Goal: Information Seeking & Learning: Learn about a topic

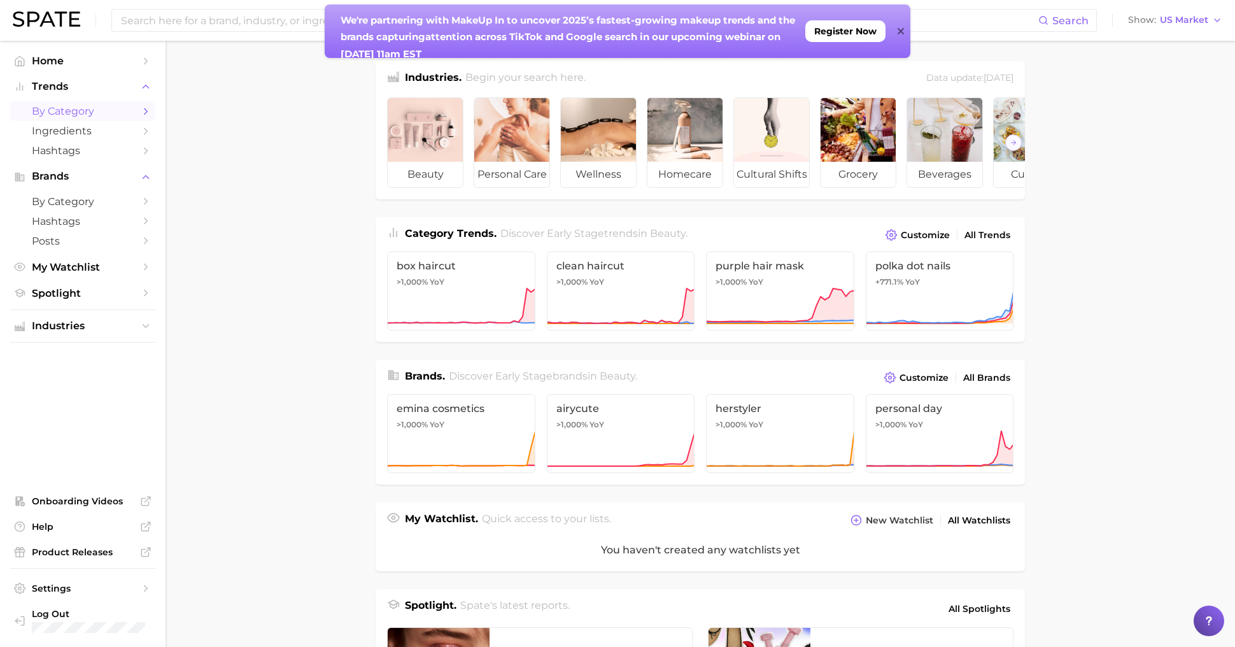
click at [73, 110] on span "by Category" at bounding box center [83, 111] width 102 height 12
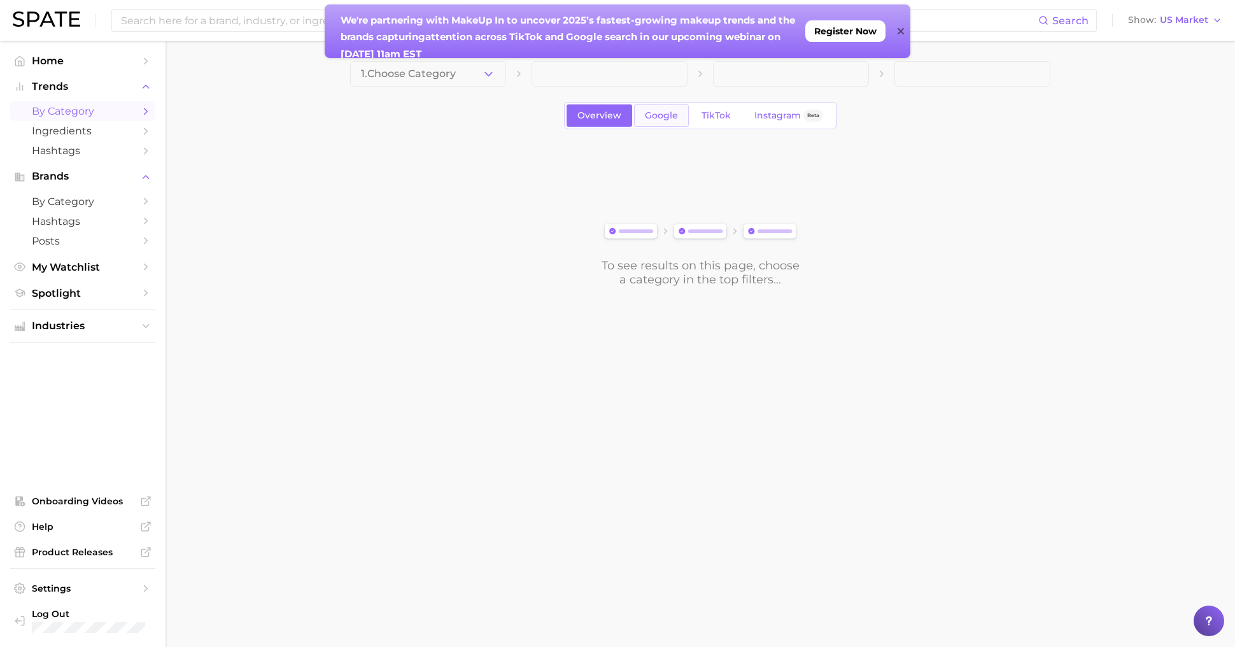
click at [663, 118] on span "Google" at bounding box center [661, 115] width 33 height 11
click at [428, 60] on main "1. Choose Category Overview Google TikTok Instagram Beta To see results on this…" at bounding box center [701, 195] width 1070 height 309
click at [428, 81] on button "1. Choose Category" at bounding box center [428, 73] width 156 height 25
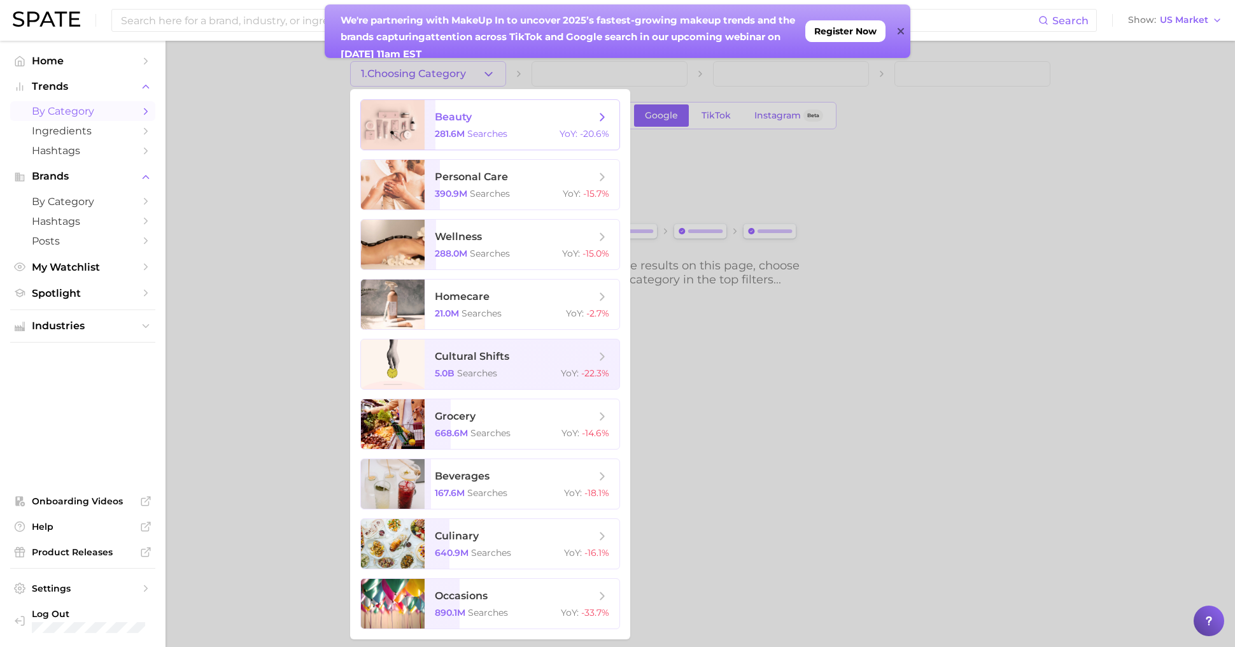
click at [450, 124] on span "beauty 281.6m searches YoY : -20.6%" at bounding box center [522, 125] width 195 height 50
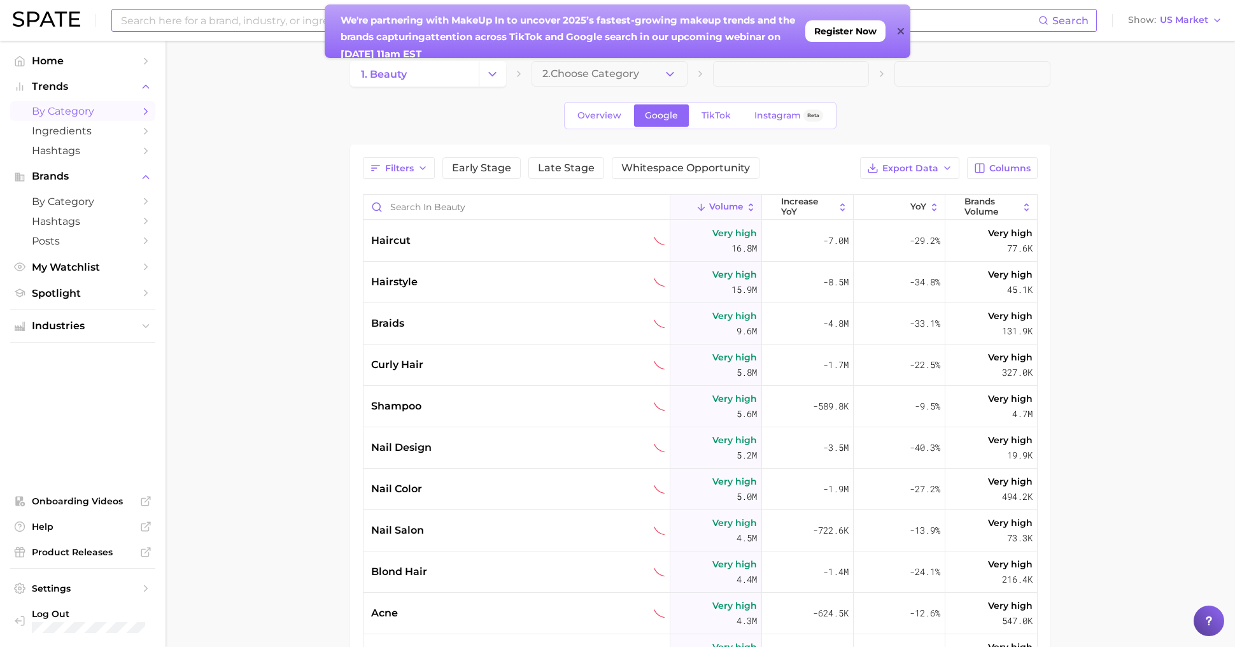
click at [240, 15] on input at bounding box center [579, 21] width 919 height 22
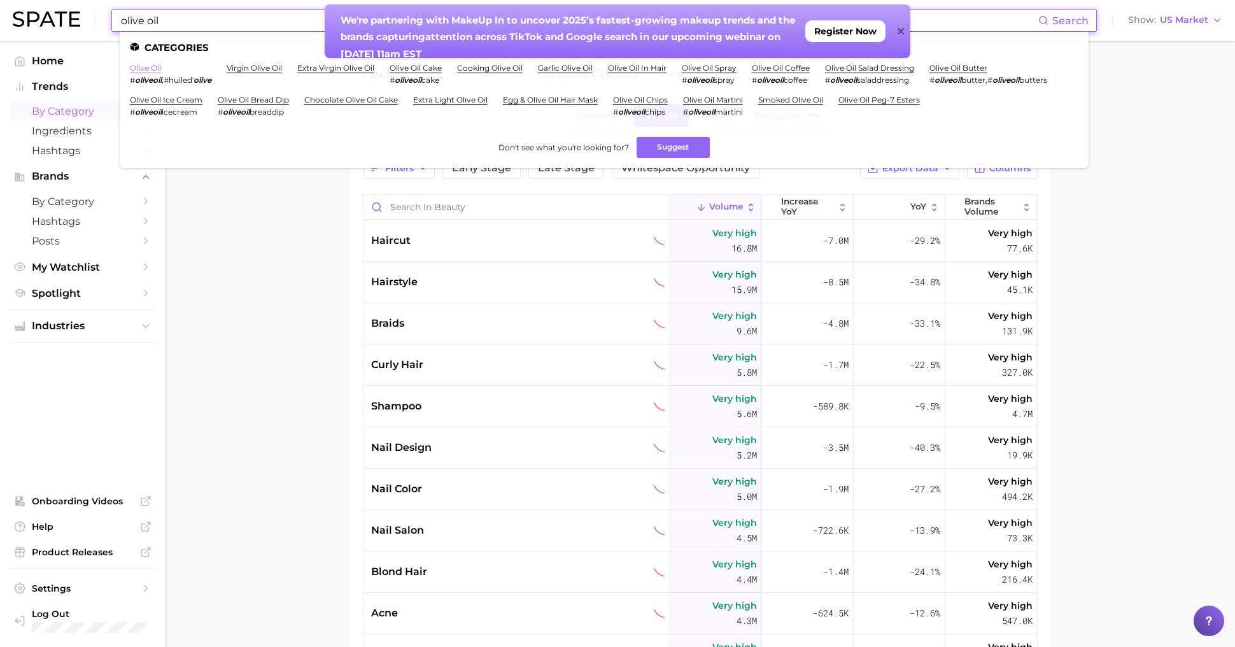
type input "olive oil"
click at [148, 69] on link "olive oil" at bounding box center [145, 68] width 31 height 10
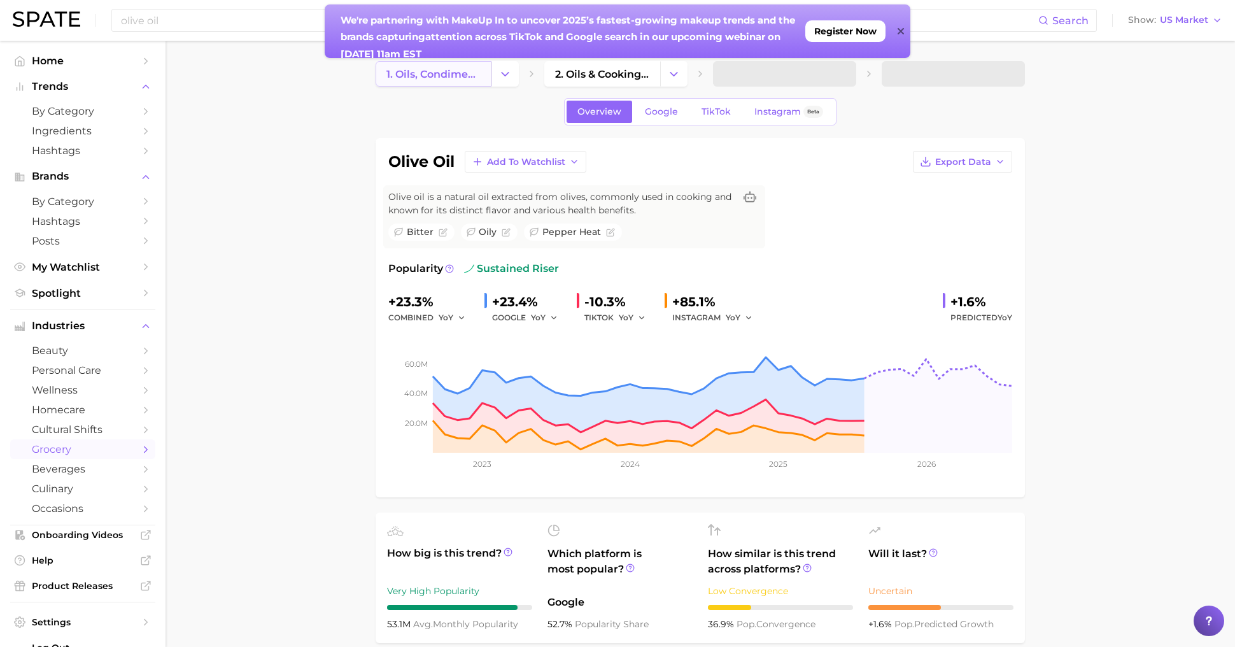
click at [451, 84] on link "1. oils, condiments & sauces" at bounding box center [434, 73] width 116 height 25
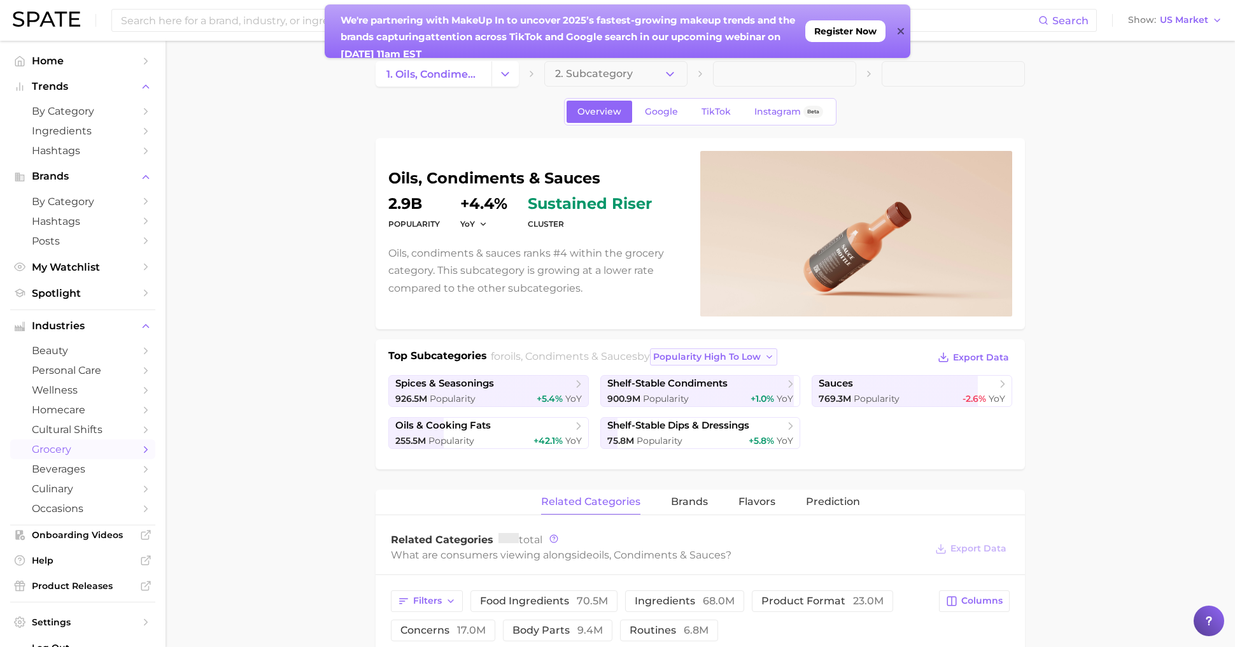
click at [682, 357] on span "popularity high to low" at bounding box center [707, 356] width 108 height 11
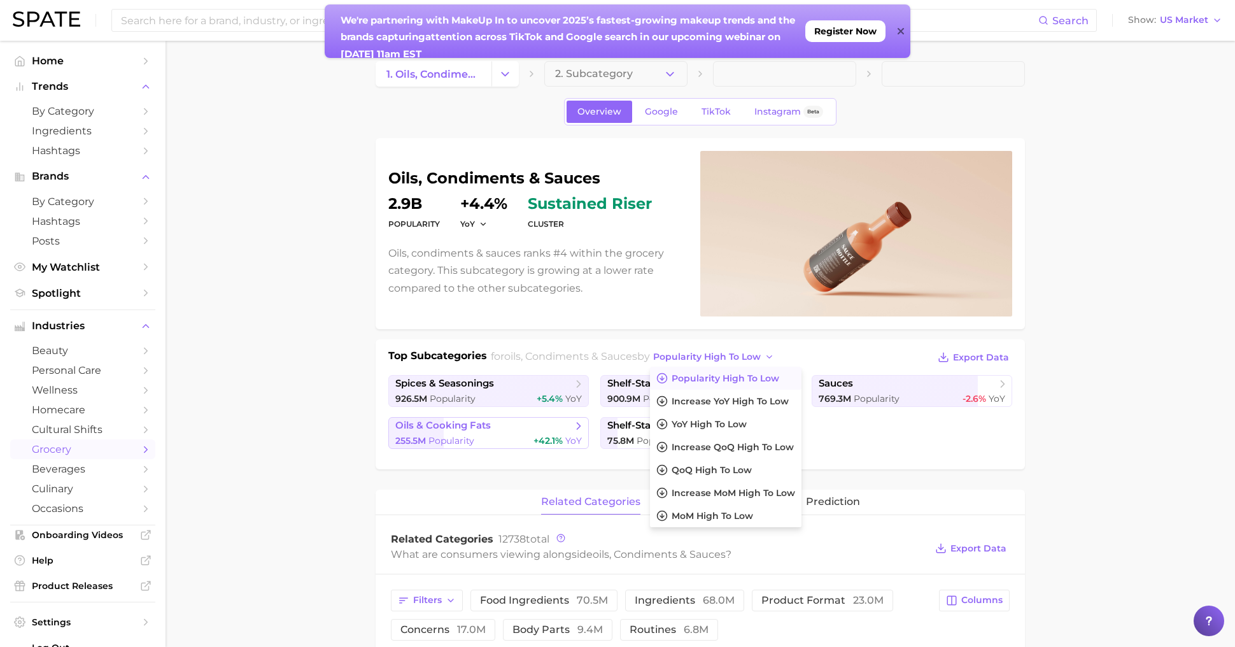
click at [495, 432] on link "oils & cooking fats 255.5m Popularity +42.1% YoY" at bounding box center [488, 433] width 201 height 32
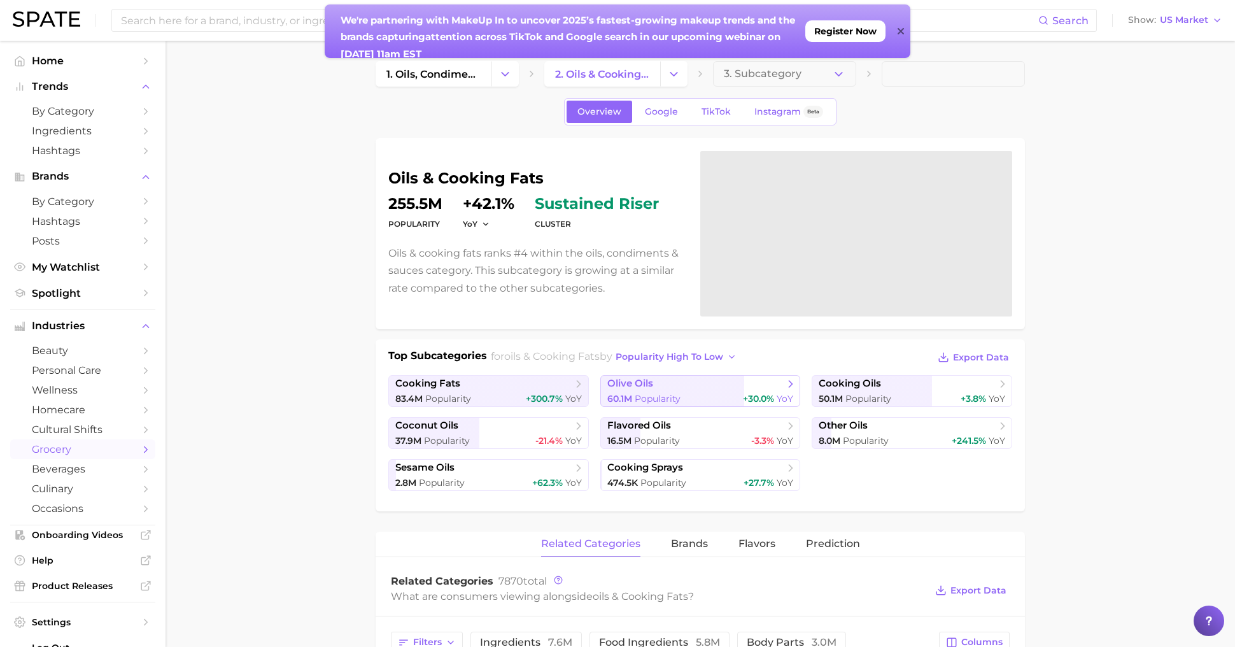
click at [653, 385] on span "olive oils" at bounding box center [695, 384] width 177 height 13
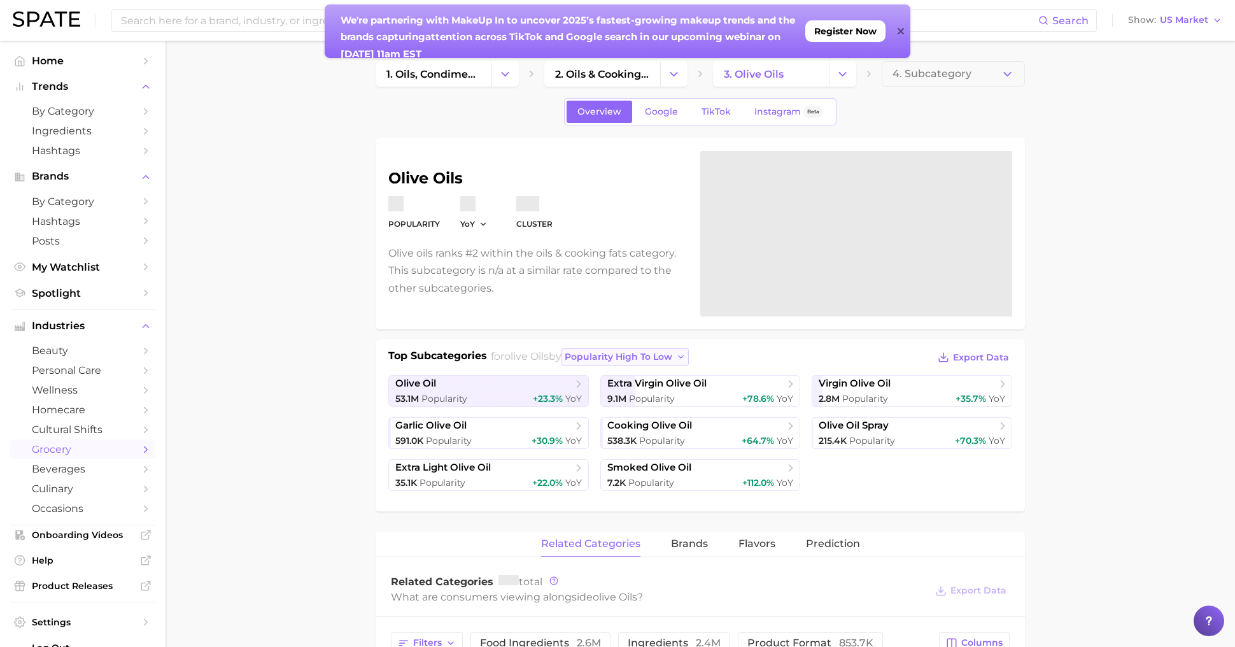
click at [630, 353] on span "popularity high to low" at bounding box center [619, 356] width 108 height 11
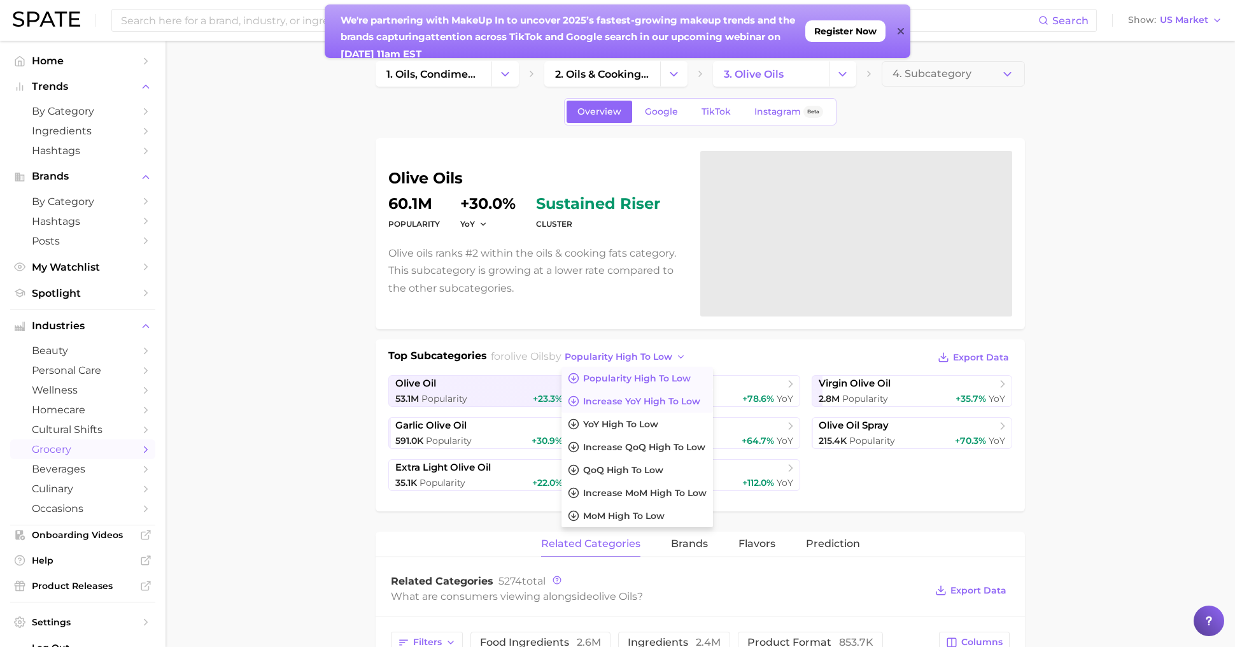
click at [642, 401] on span "Increase YoY high to low" at bounding box center [641, 401] width 117 height 11
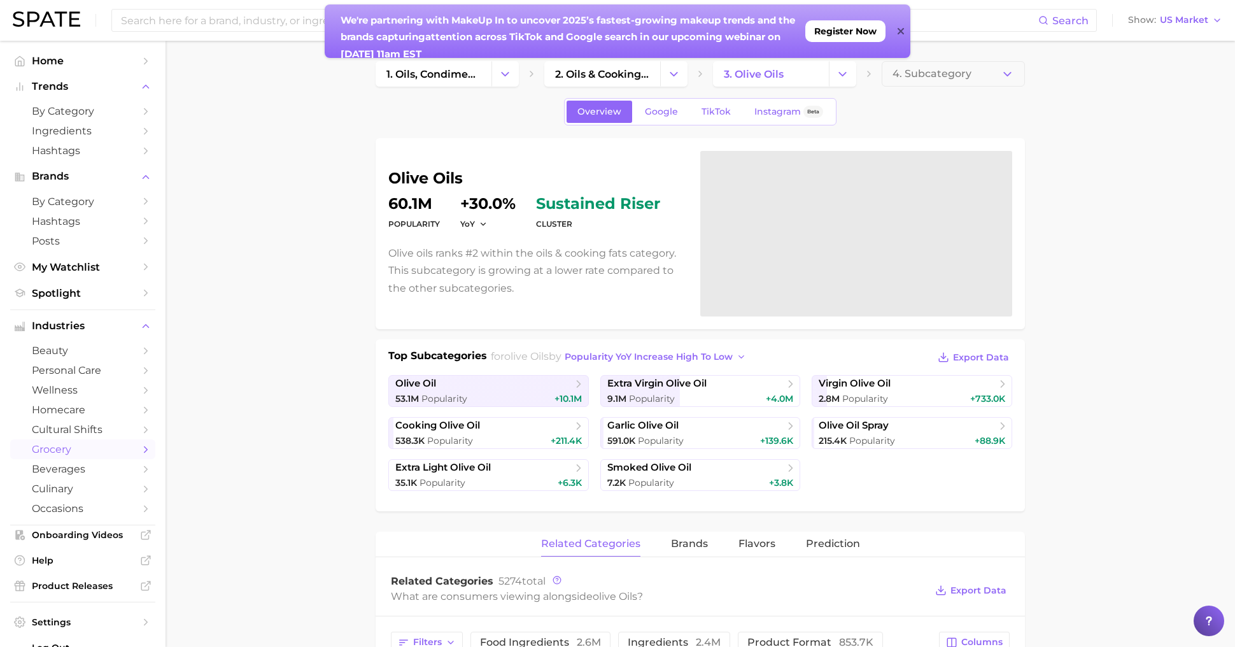
click at [988, 356] on span "Export Data" at bounding box center [981, 357] width 56 height 11
click at [246, 33] on div "Search Show US Market" at bounding box center [618, 20] width 1210 height 41
click at [239, 20] on input at bounding box center [579, 21] width 919 height 22
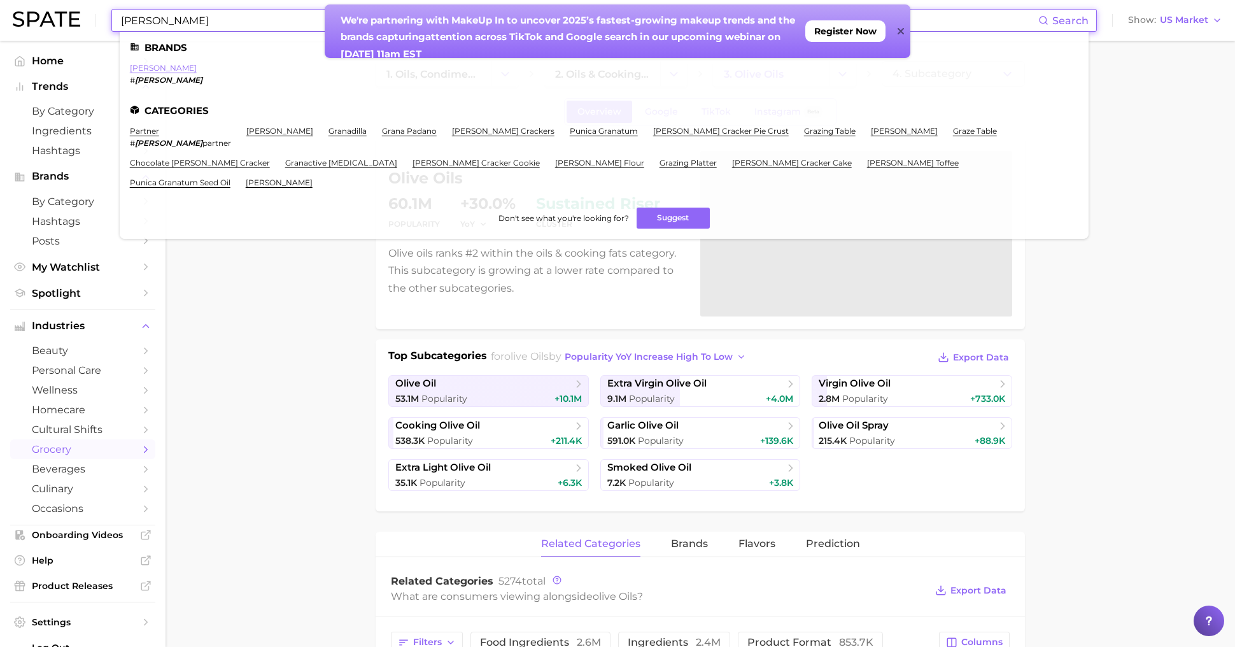
type input "[PERSON_NAME]"
click at [143, 72] on link "[PERSON_NAME]" at bounding box center [163, 68] width 67 height 10
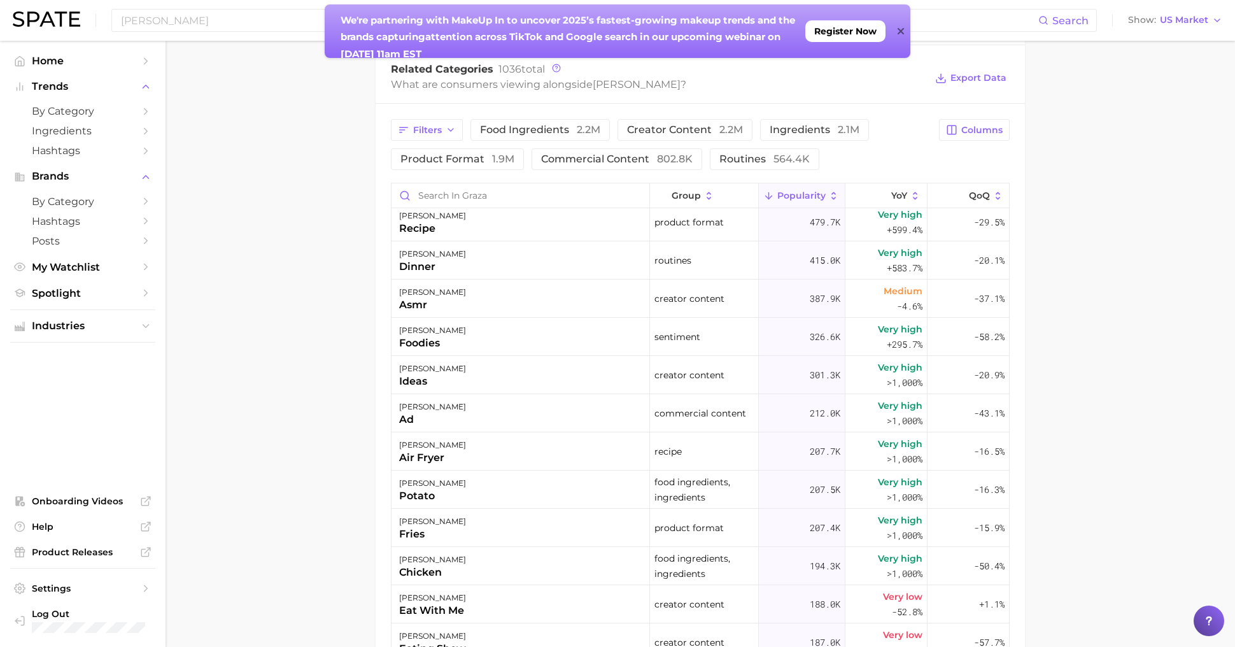
scroll to position [543, 0]
click at [884, 192] on icon at bounding box center [883, 196] width 11 height 11
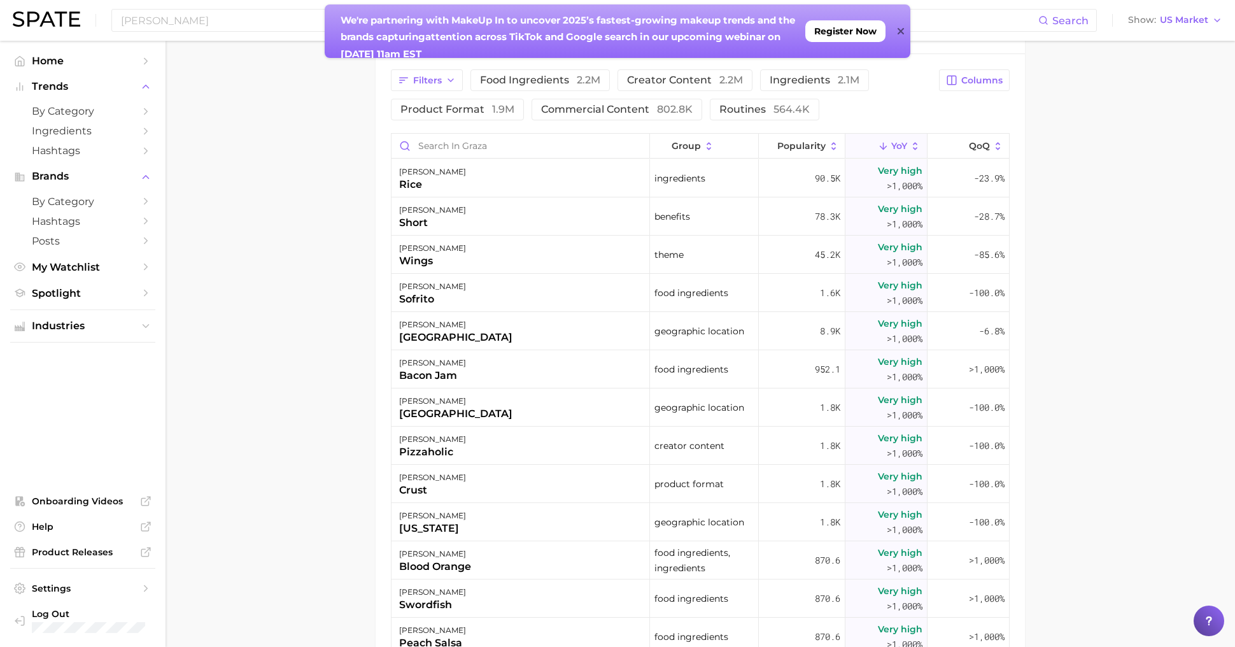
scroll to position [596, 0]
click at [481, 170] on div "[PERSON_NAME]" at bounding box center [521, 176] width 259 height 38
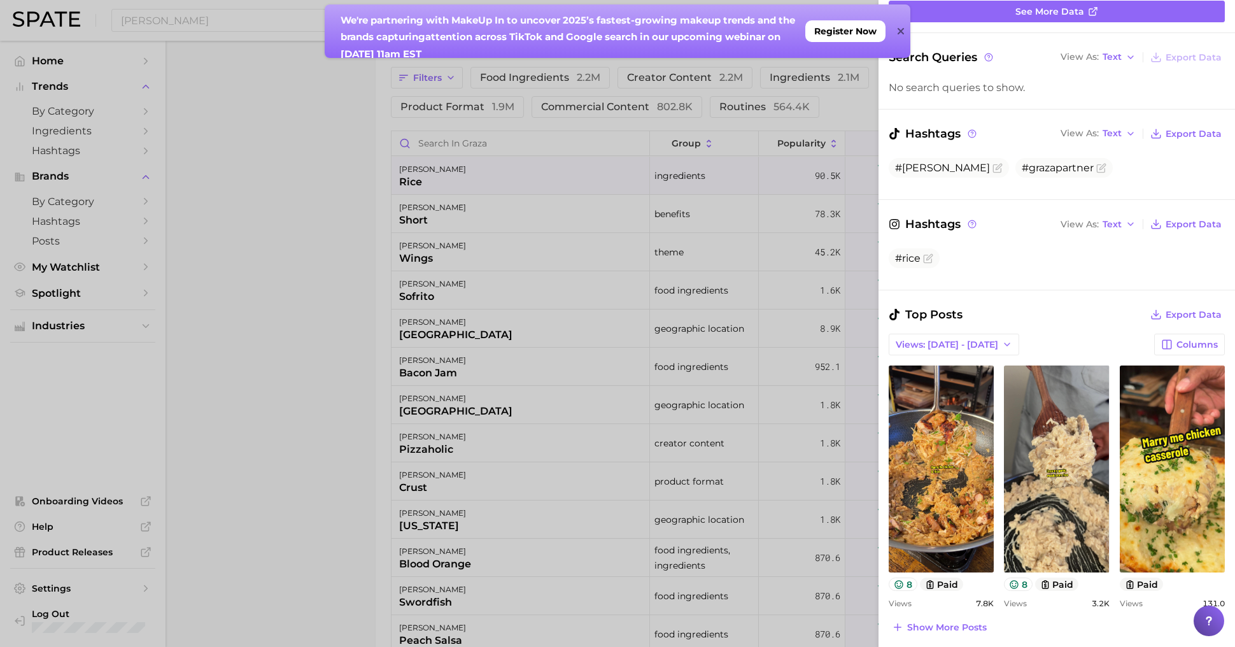
scroll to position [153, 0]
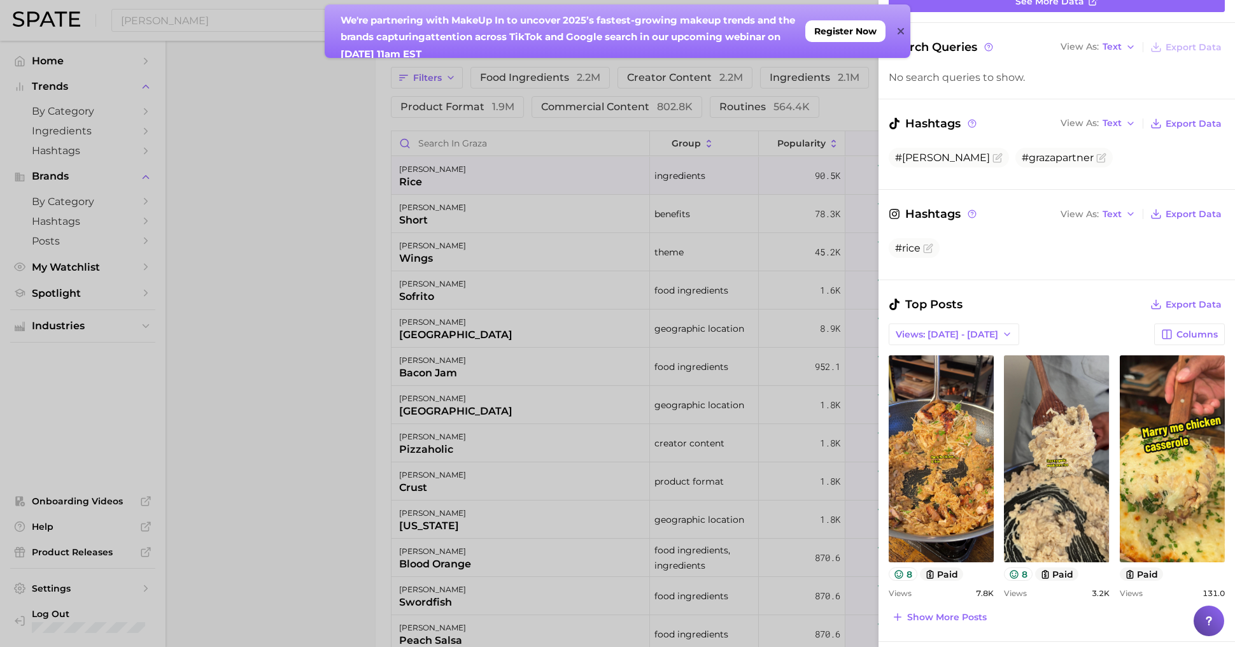
click at [336, 332] on div at bounding box center [617, 323] width 1235 height 647
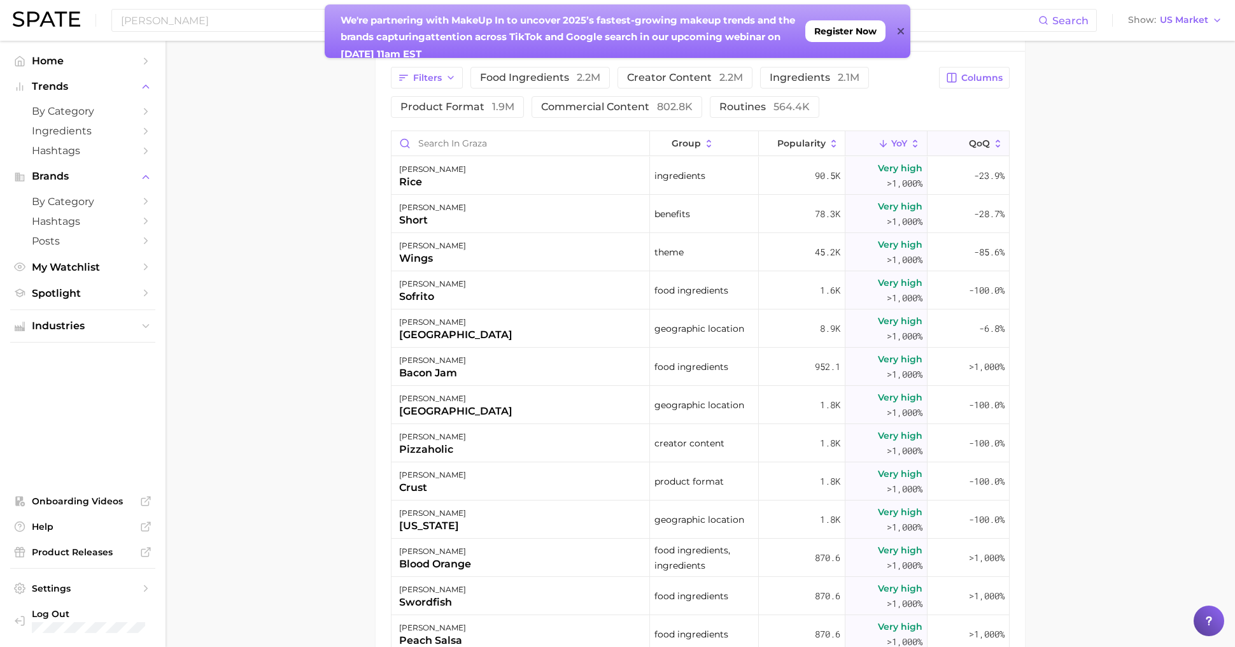
click at [979, 143] on span "QoQ" at bounding box center [979, 143] width 21 height 10
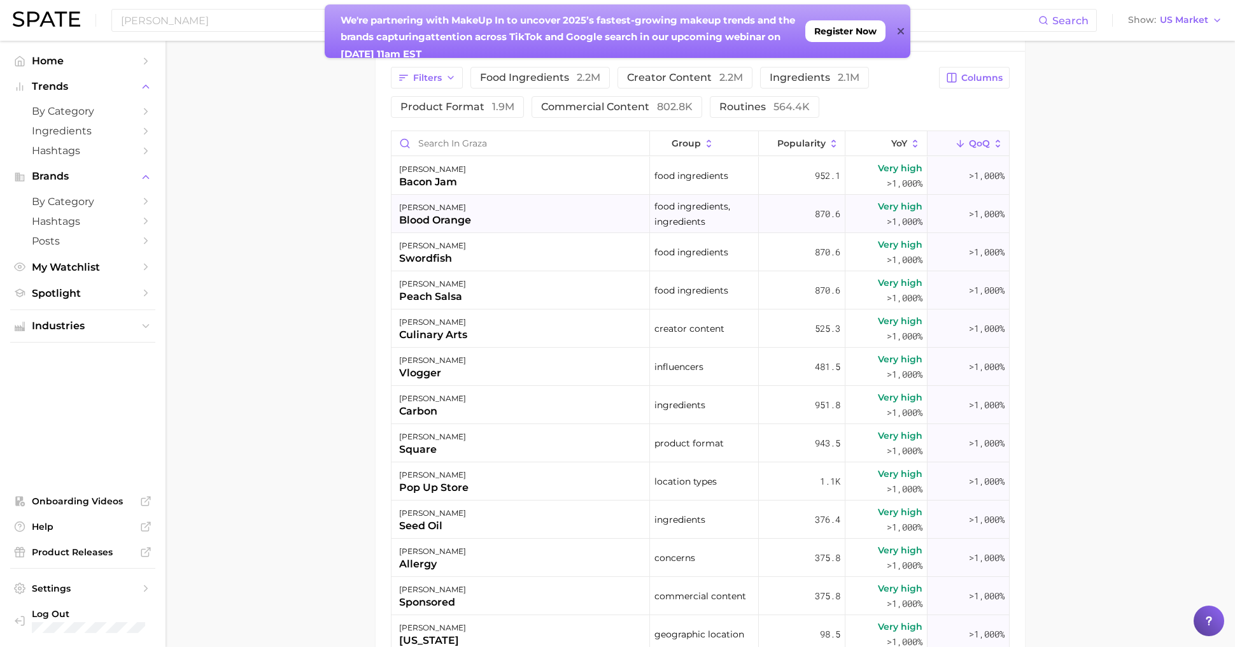
click at [611, 226] on div "[PERSON_NAME] blood orange" at bounding box center [521, 214] width 259 height 38
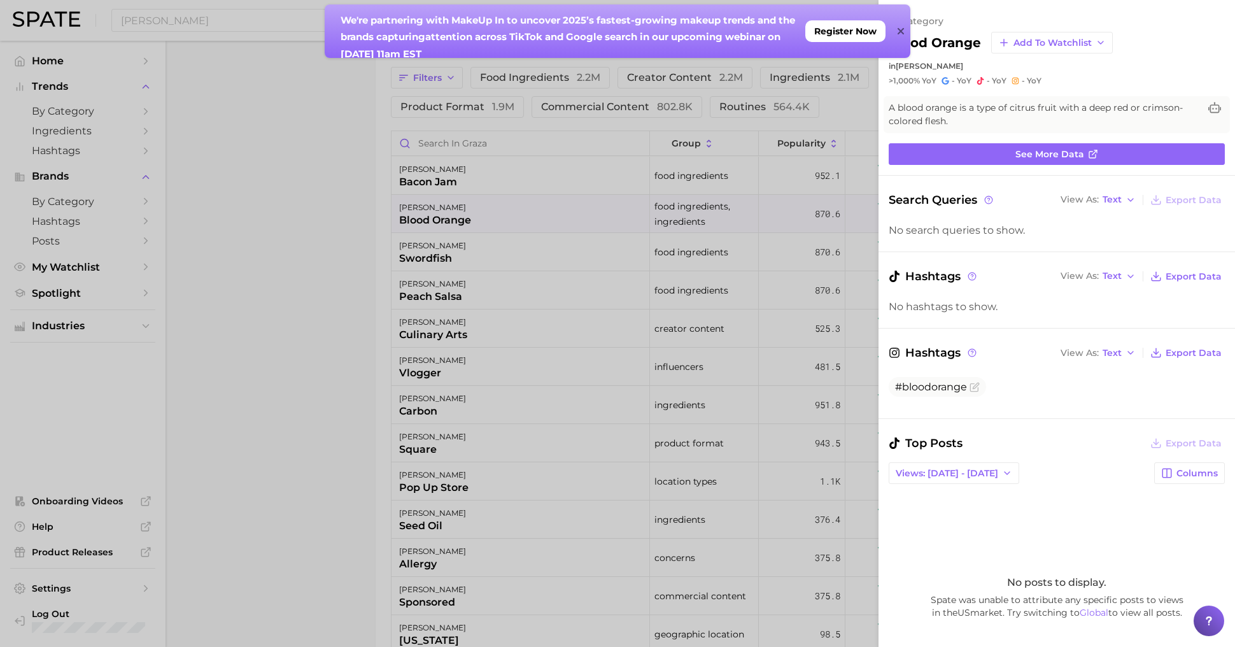
click at [597, 209] on div at bounding box center [617, 323] width 1235 height 647
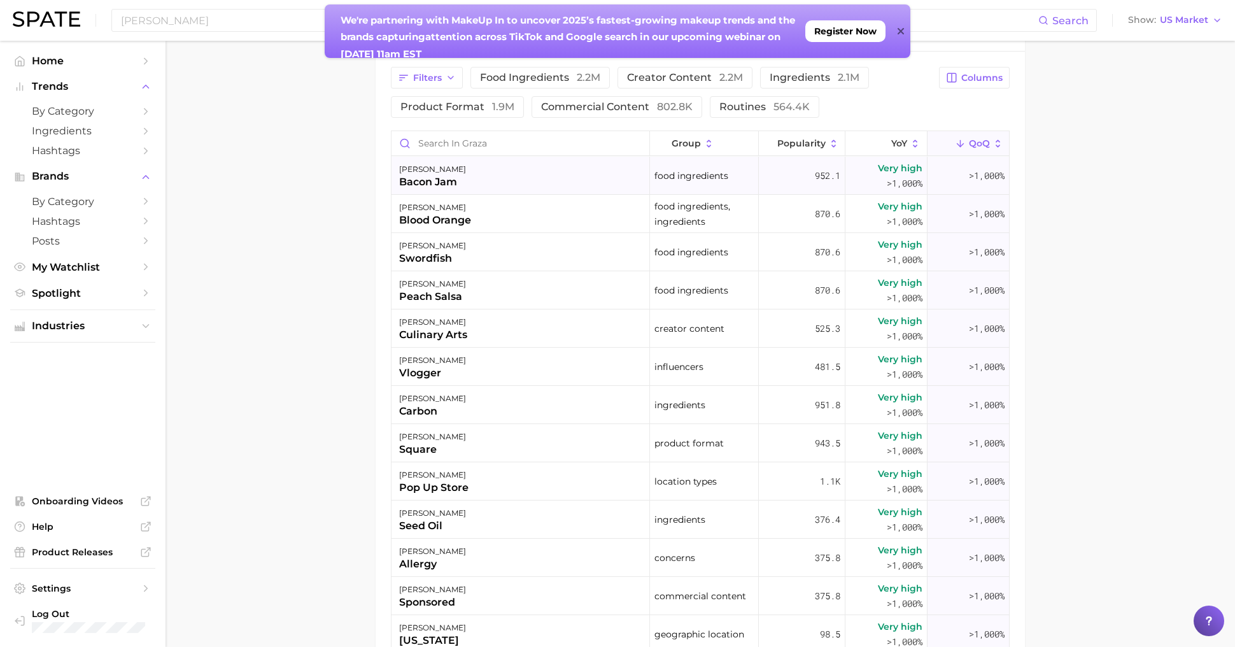
click at [581, 182] on div "[PERSON_NAME] jam" at bounding box center [521, 176] width 259 height 38
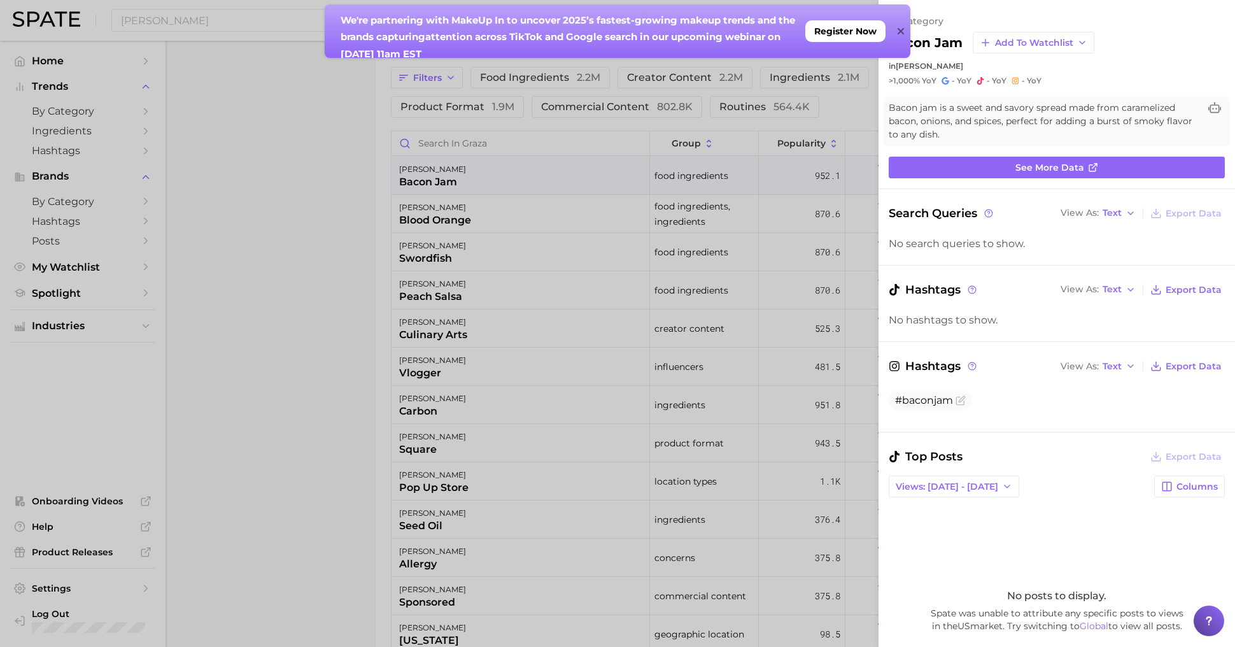
click at [583, 243] on div at bounding box center [617, 323] width 1235 height 647
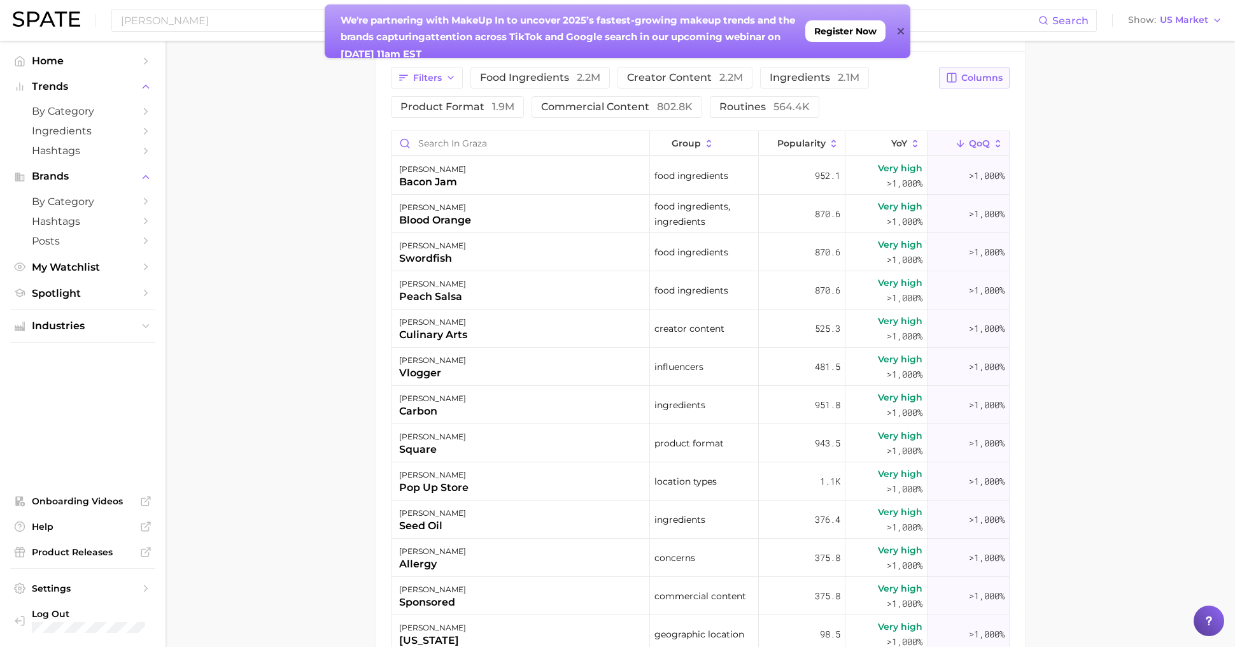
click at [990, 79] on span "Columns" at bounding box center [981, 78] width 41 height 11
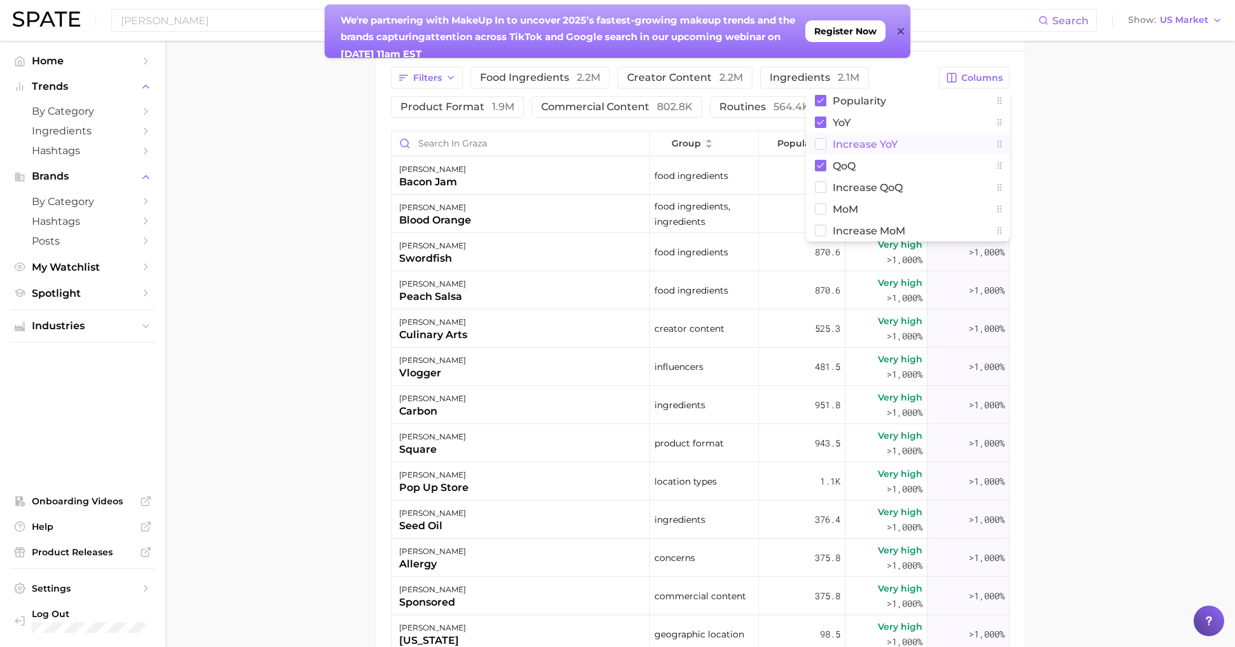
click at [923, 148] on button "Increase YoY" at bounding box center [908, 144] width 204 height 22
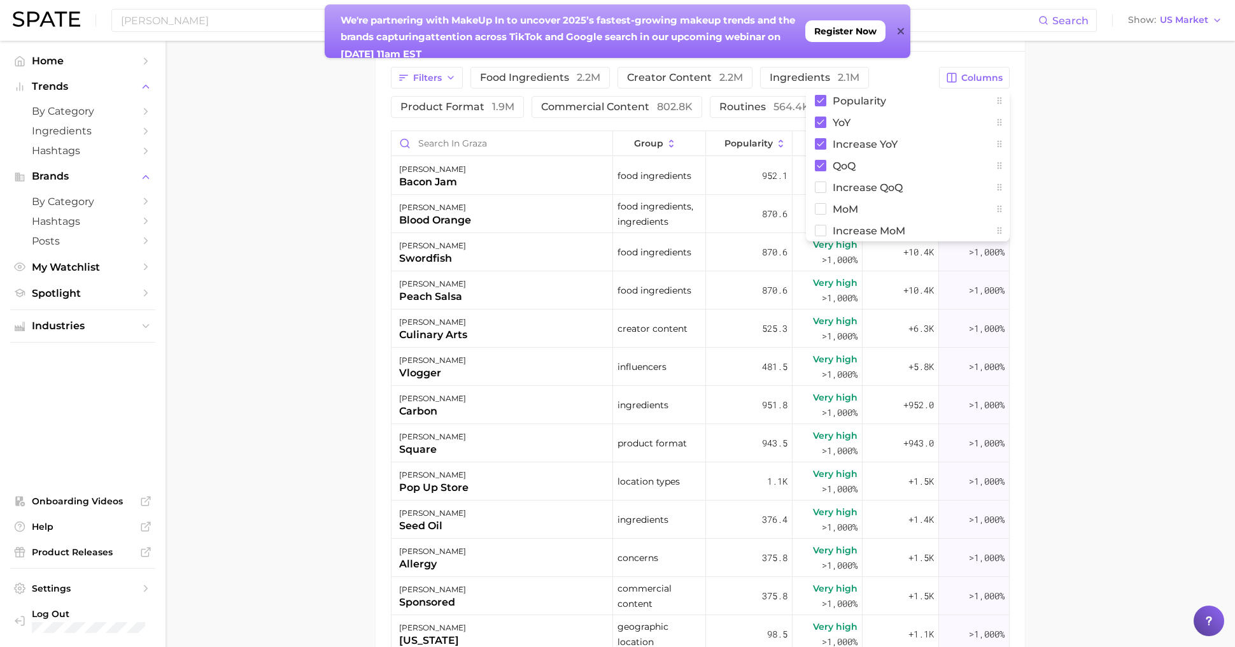
click at [274, 233] on main "Overview Google TikTok Instagram Beta brand [PERSON_NAME] Add to Watchlist Expo…" at bounding box center [701, 151] width 1070 height 1412
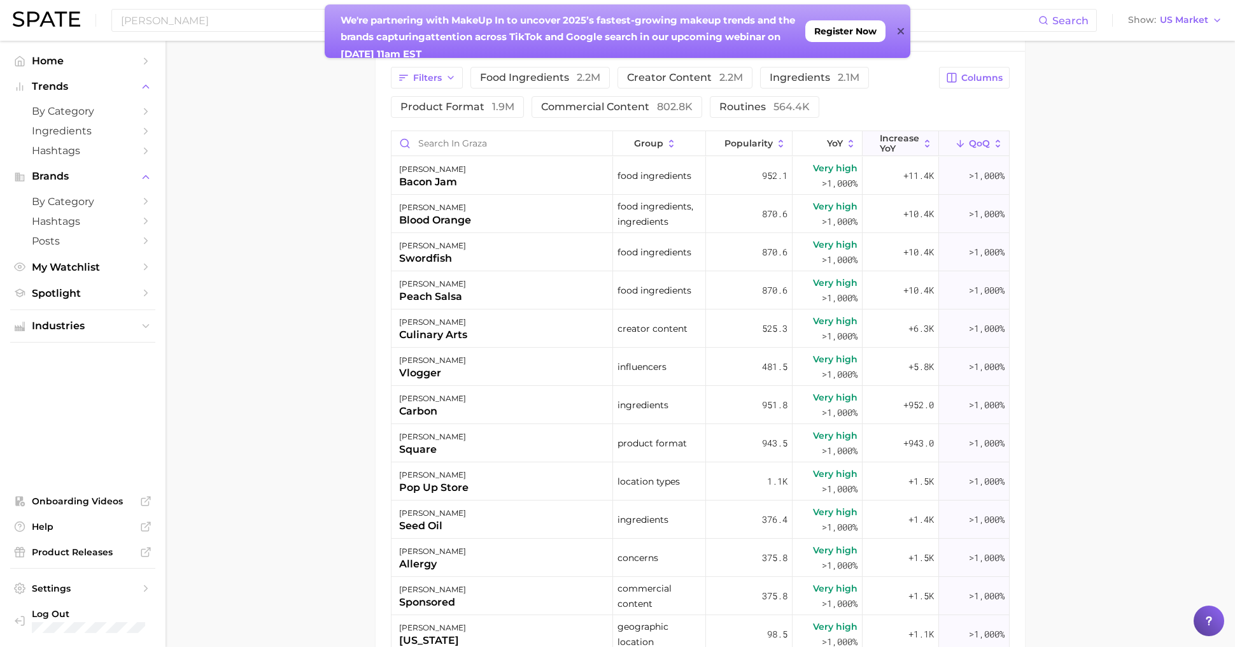
click at [911, 141] on span "Increase YoY" at bounding box center [899, 143] width 39 height 20
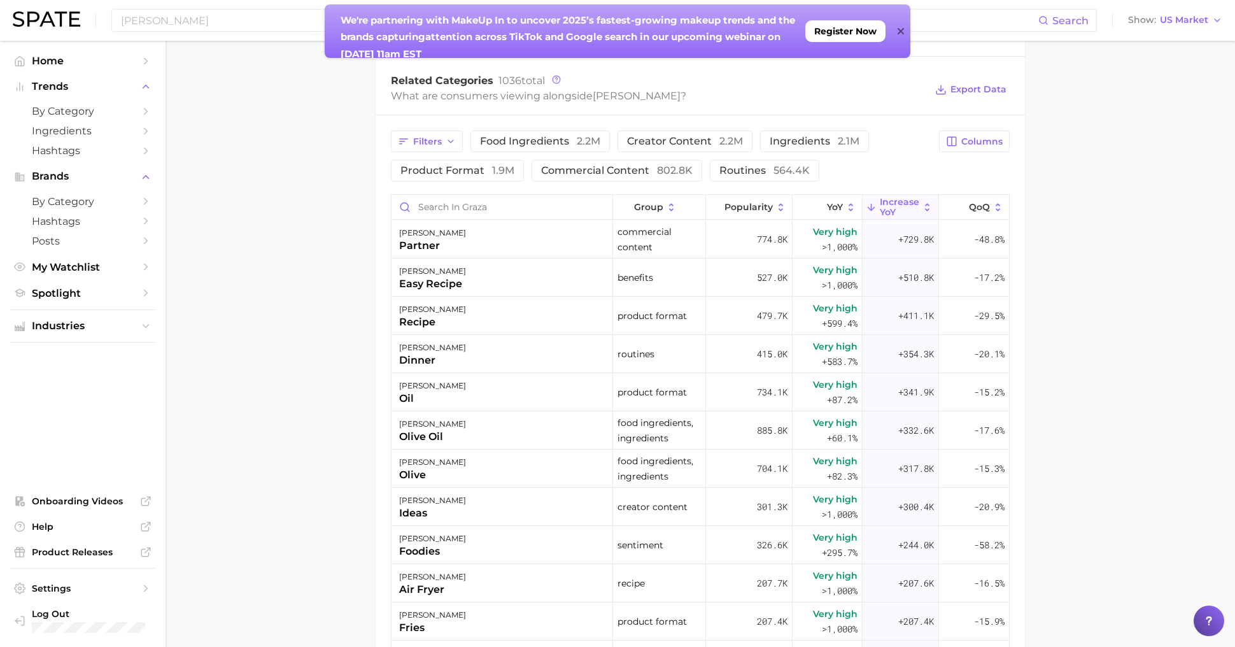
scroll to position [517, 0]
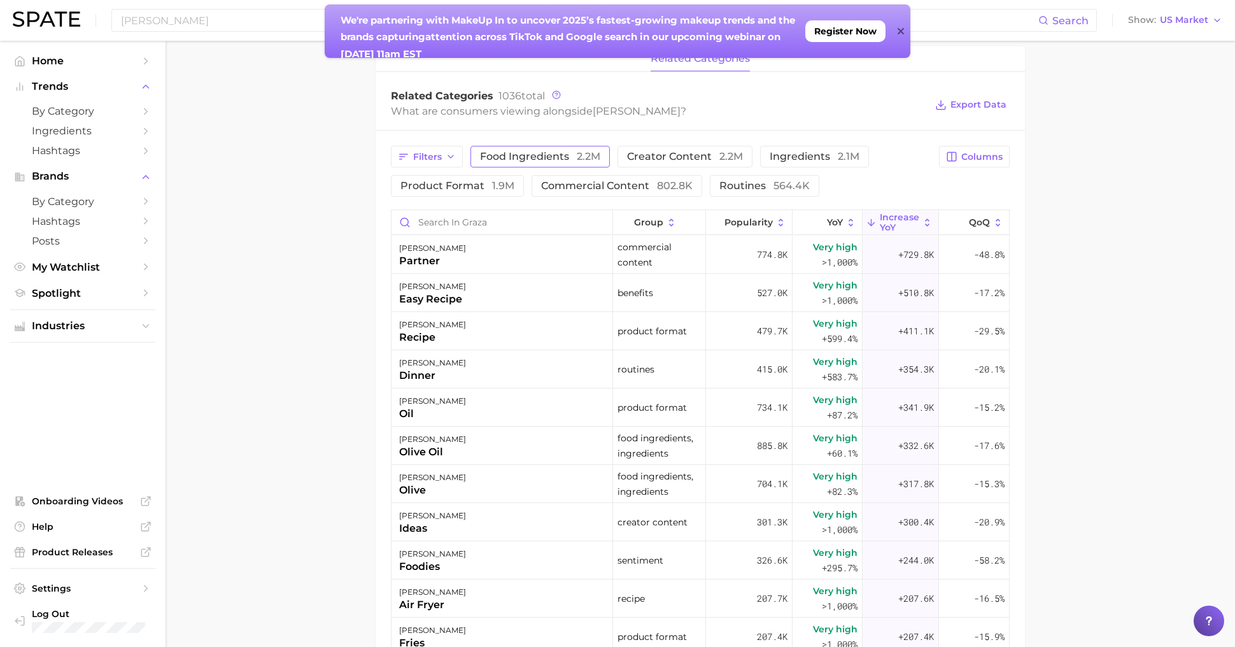
click at [571, 155] on span "food ingredients 2.2m" at bounding box center [540, 157] width 120 height 10
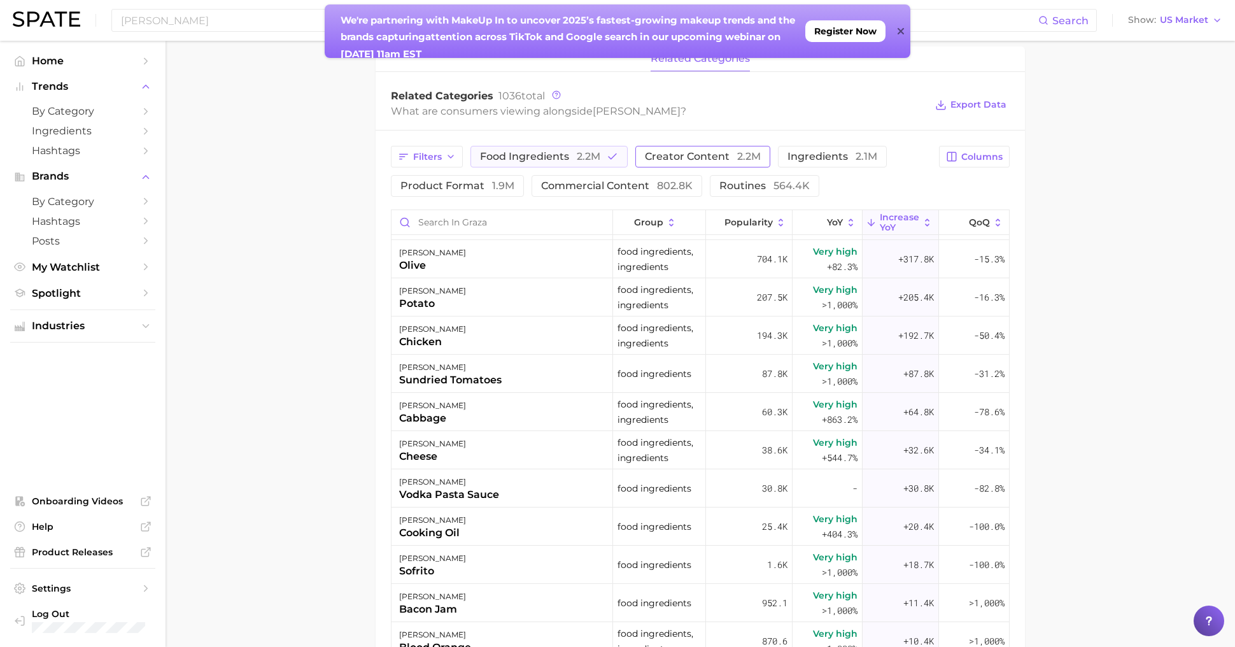
scroll to position [0, 0]
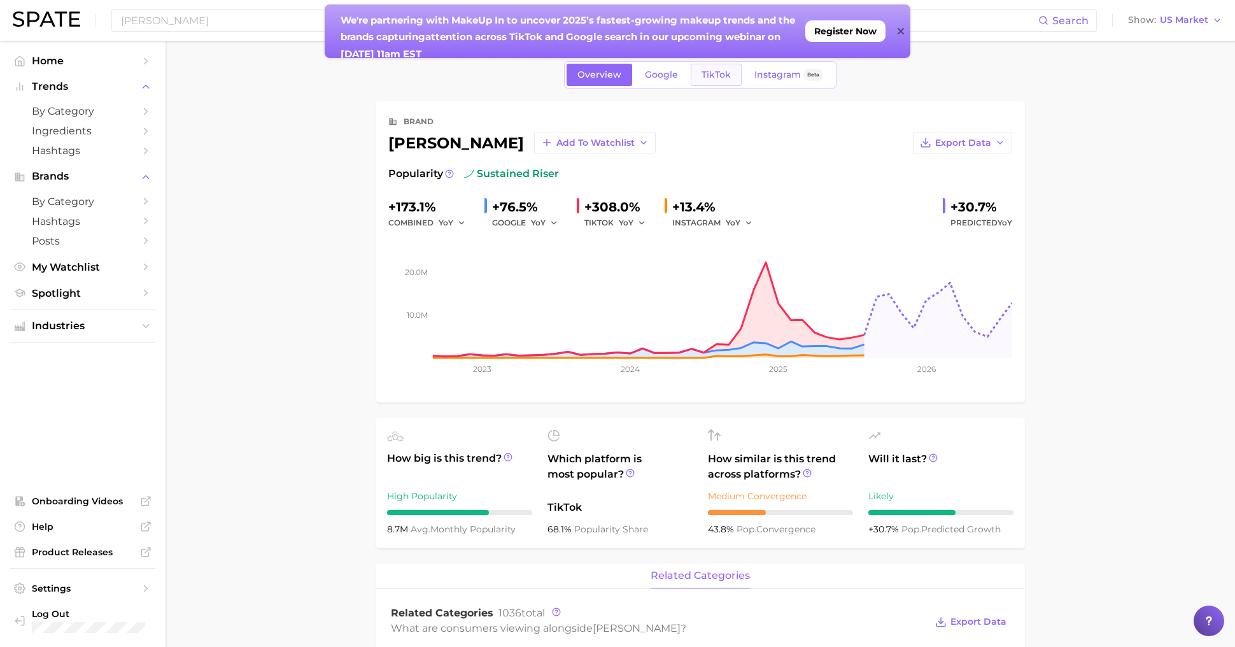
click at [727, 84] on link "TikTok" at bounding box center [716, 75] width 51 height 22
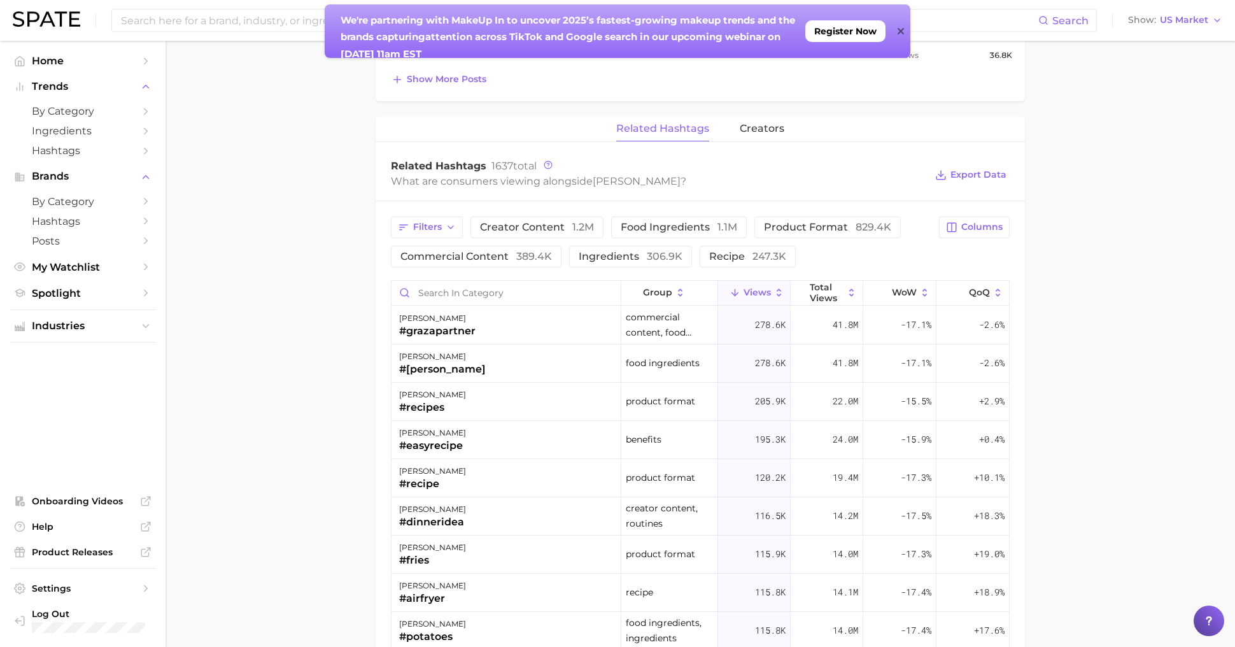
scroll to position [828, 0]
click at [905, 288] on span "WoW" at bounding box center [904, 290] width 25 height 10
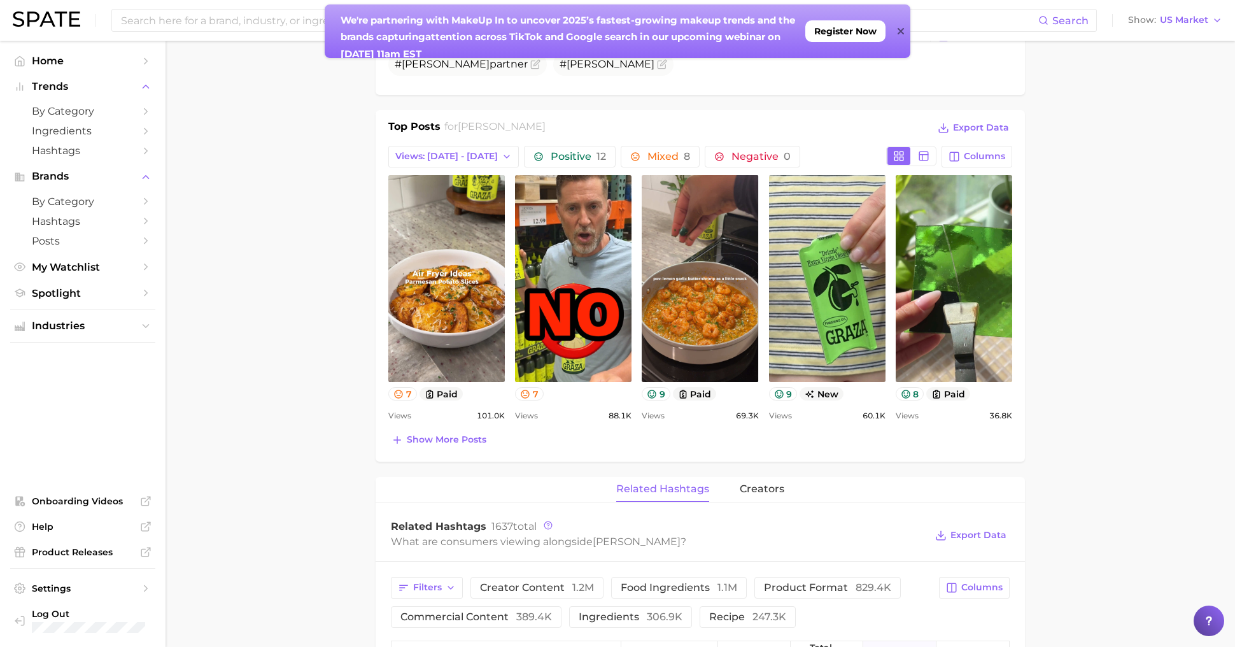
scroll to position [470, 0]
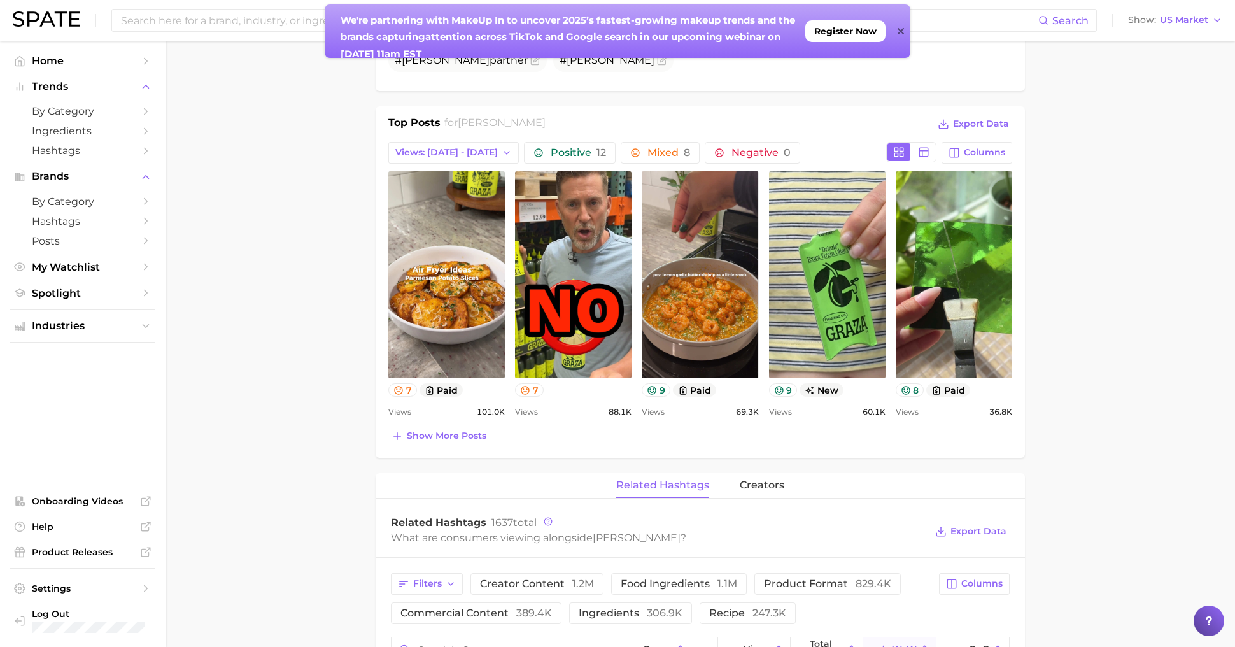
click at [432, 443] on div "Top Posts for [PERSON_NAME] Export Data Views: [DATE] - [DATE] Positive 12 Mixe…" at bounding box center [700, 281] width 649 height 351
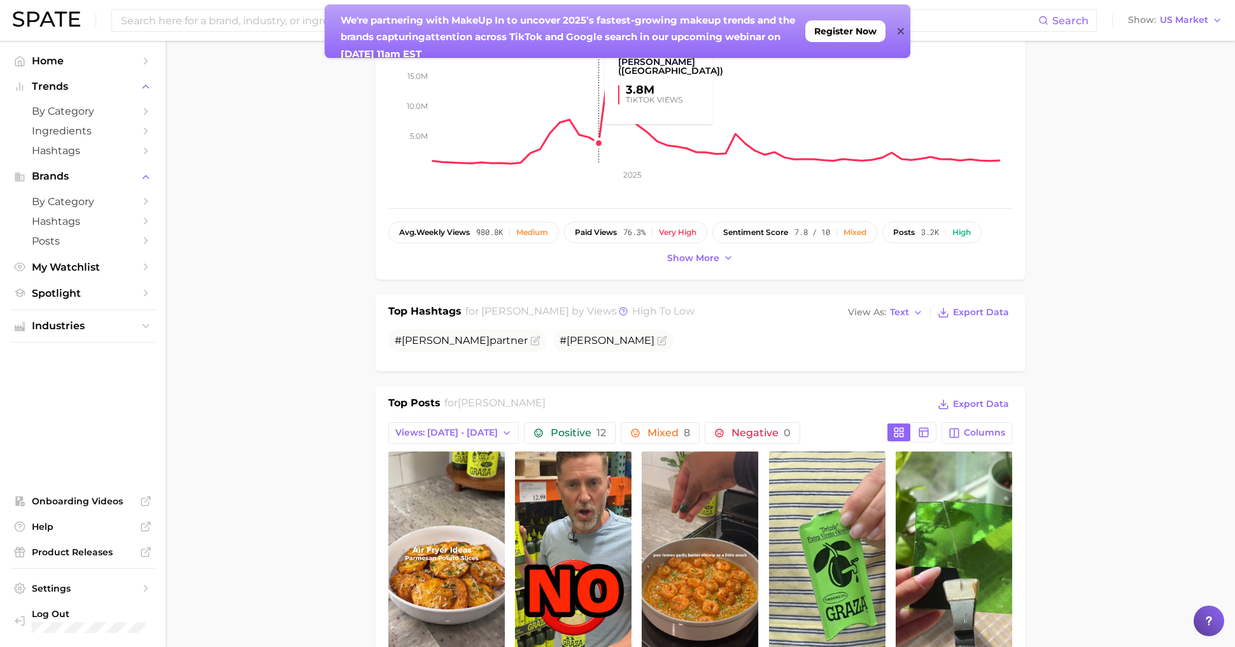
scroll to position [0, 0]
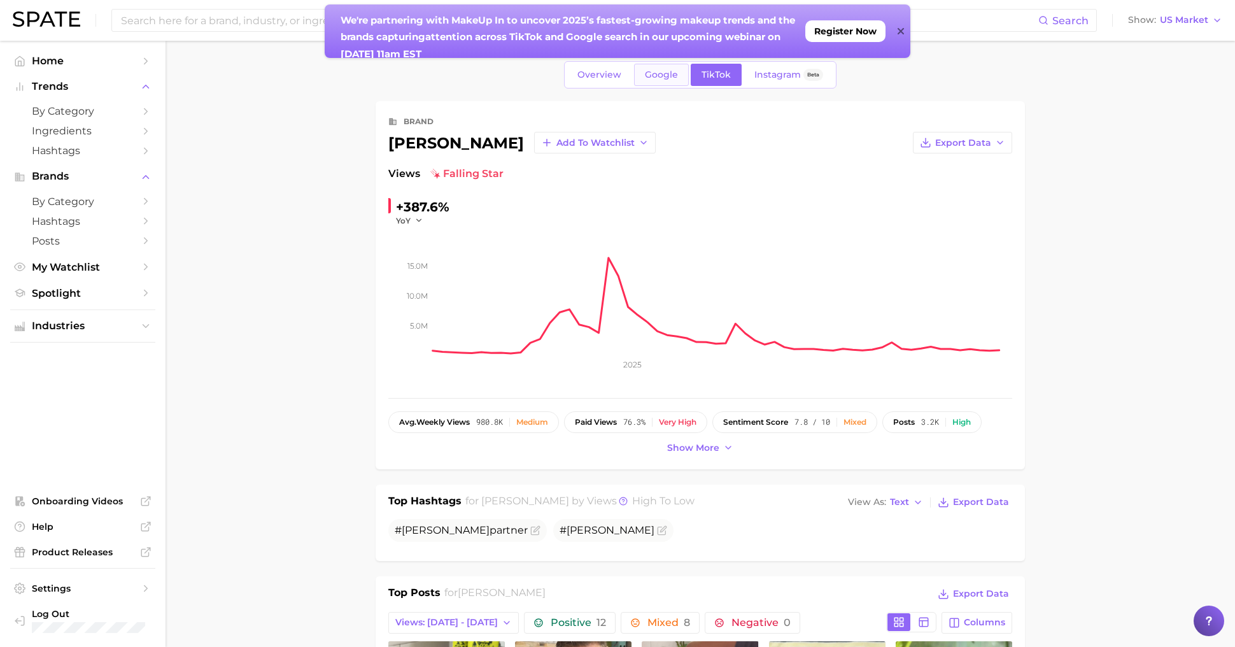
click at [653, 78] on span "Google" at bounding box center [661, 74] width 33 height 11
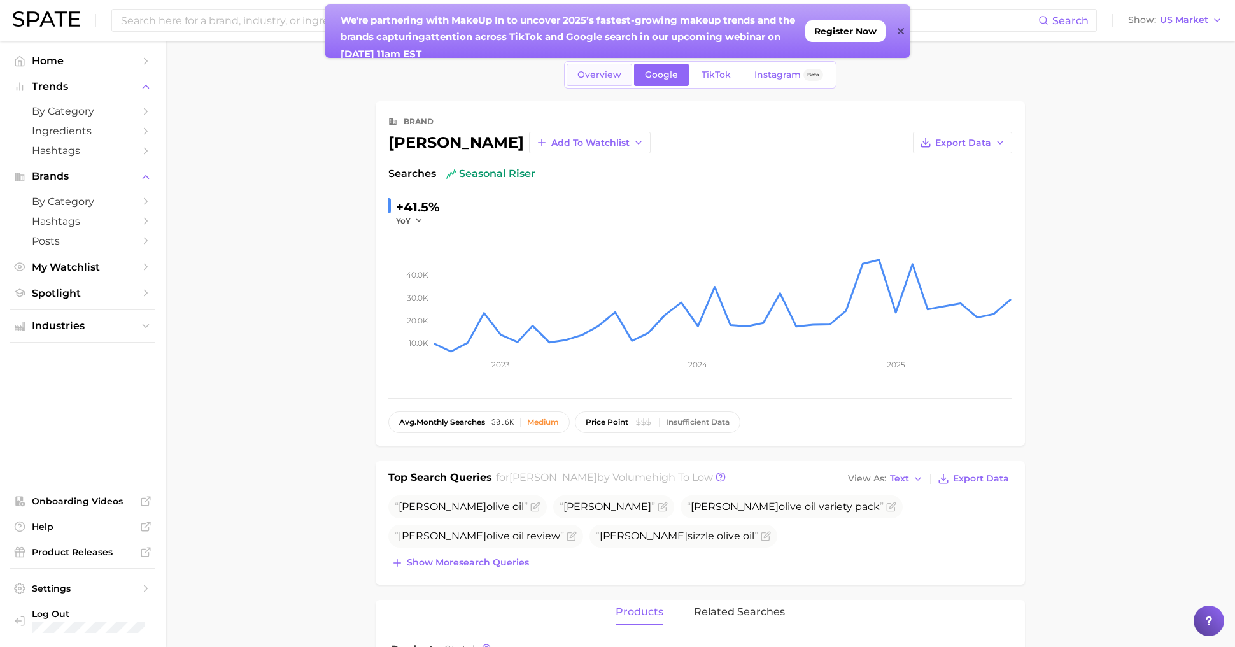
click at [597, 82] on link "Overview" at bounding box center [600, 75] width 66 height 22
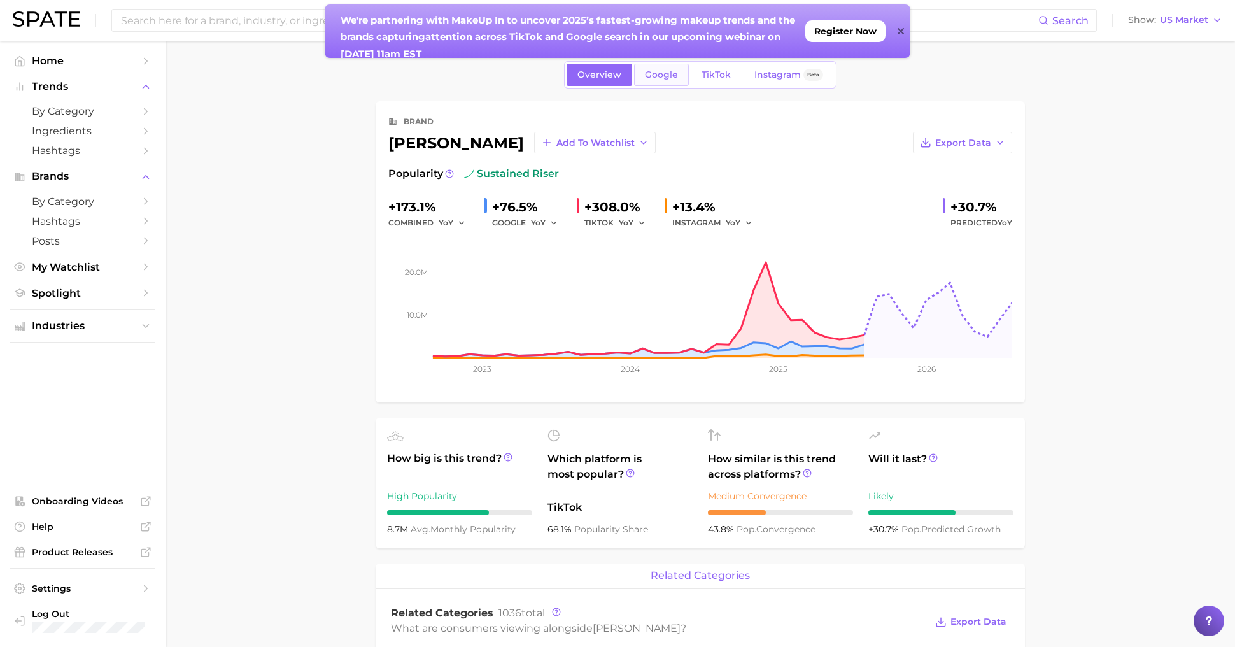
click at [660, 76] on span "Google" at bounding box center [661, 74] width 33 height 11
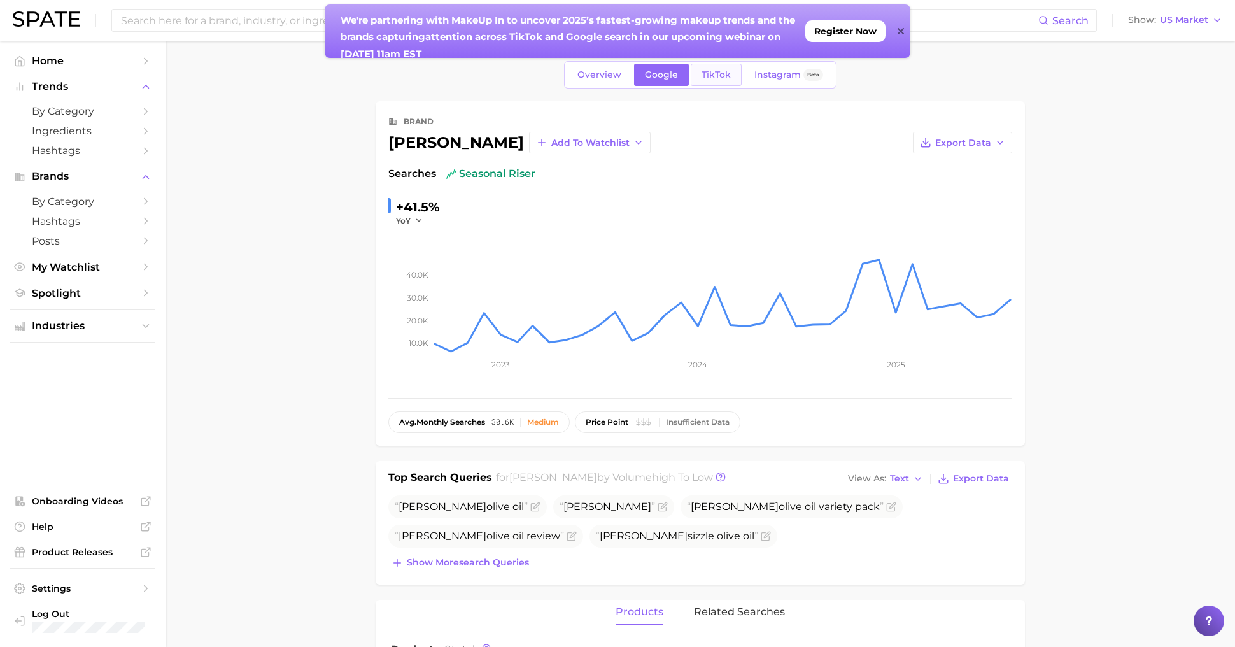
click at [716, 82] on link "TikTok" at bounding box center [716, 75] width 51 height 22
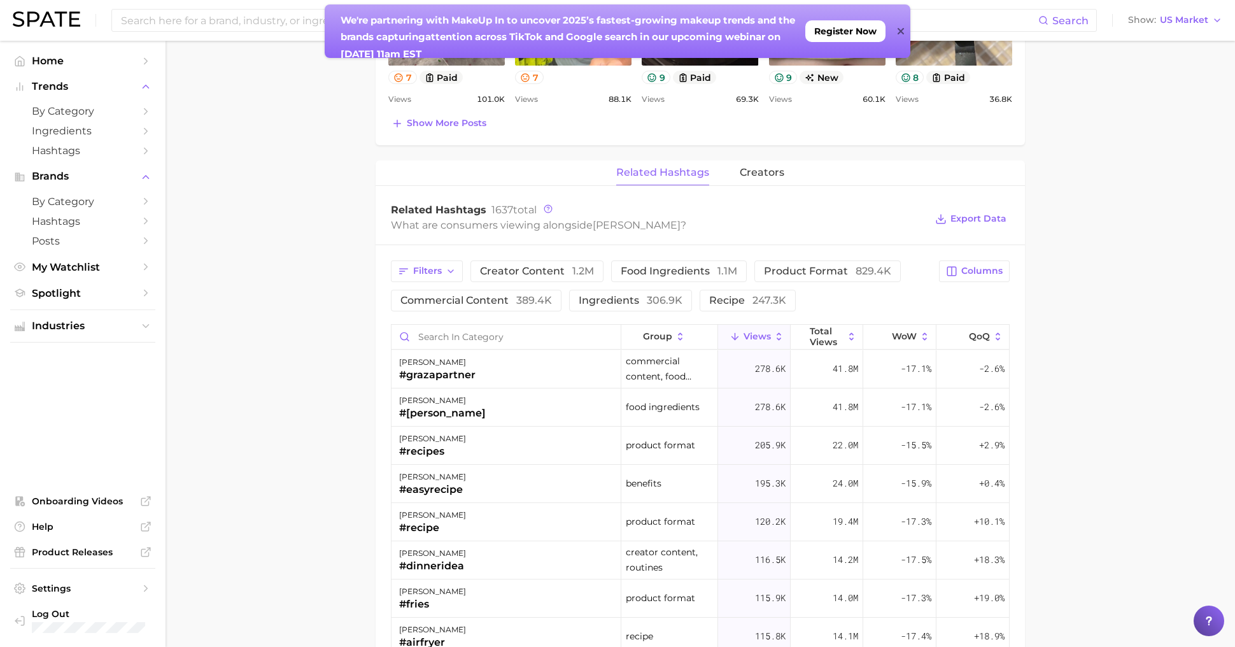
scroll to position [800, 0]
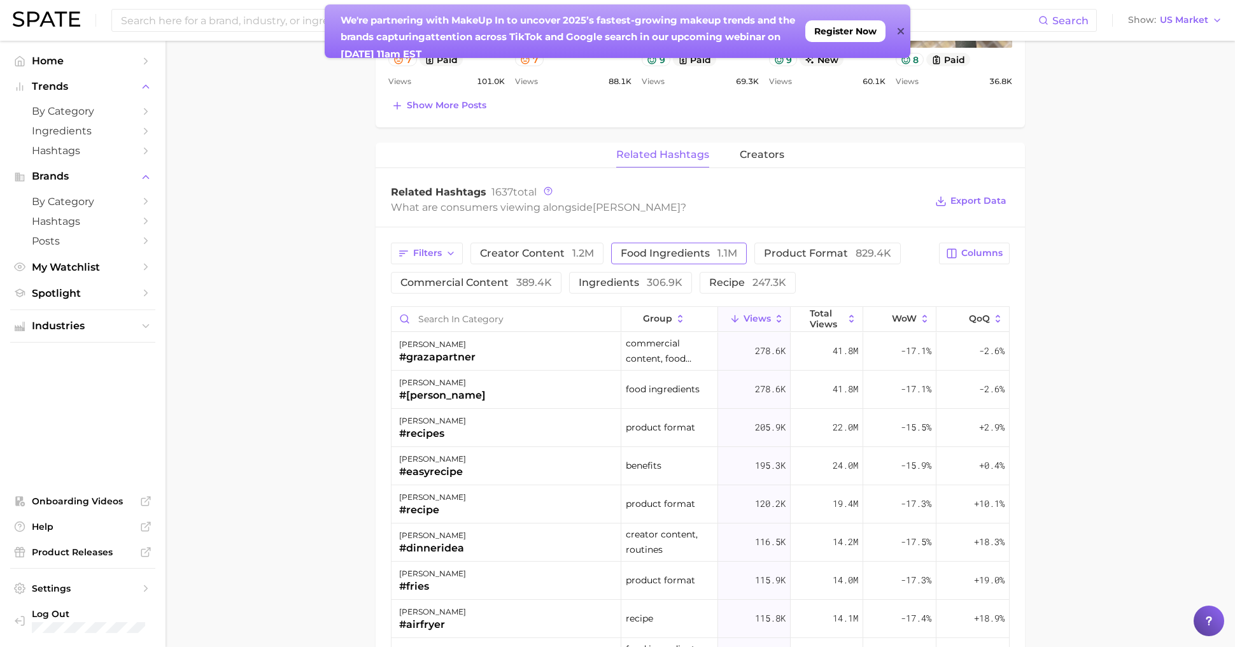
click at [654, 258] on button "food ingredients 1.1m" at bounding box center [679, 254] width 136 height 22
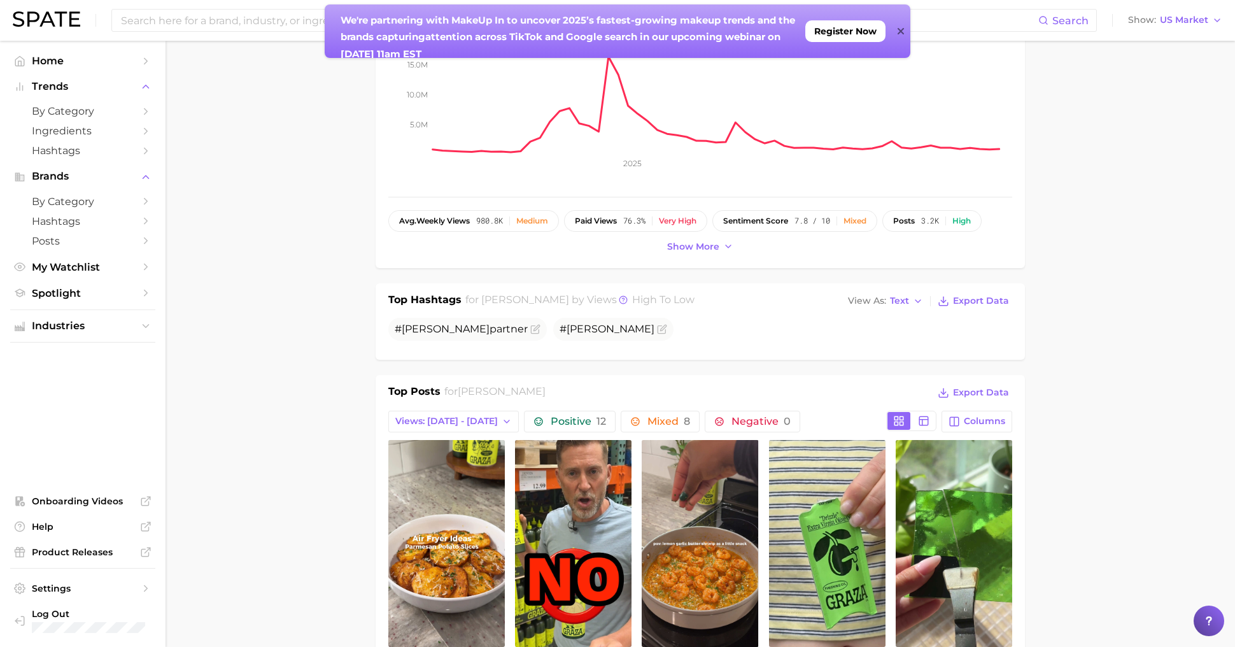
scroll to position [0, 0]
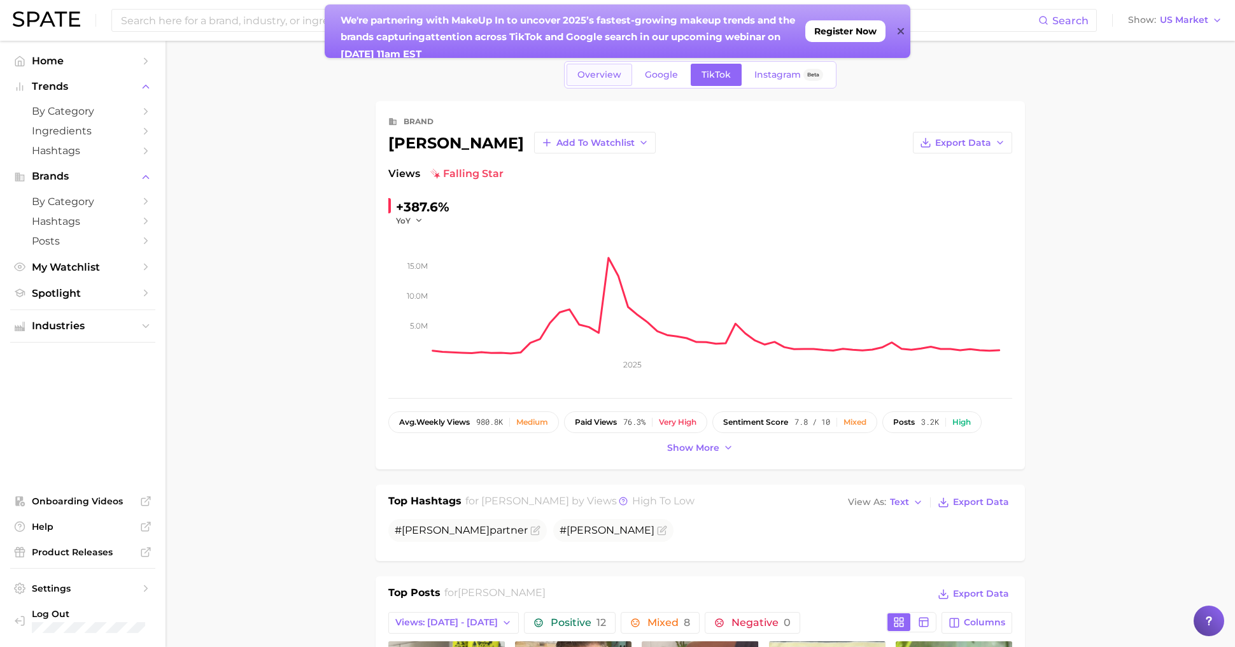
click at [586, 74] on span "Overview" at bounding box center [600, 74] width 44 height 11
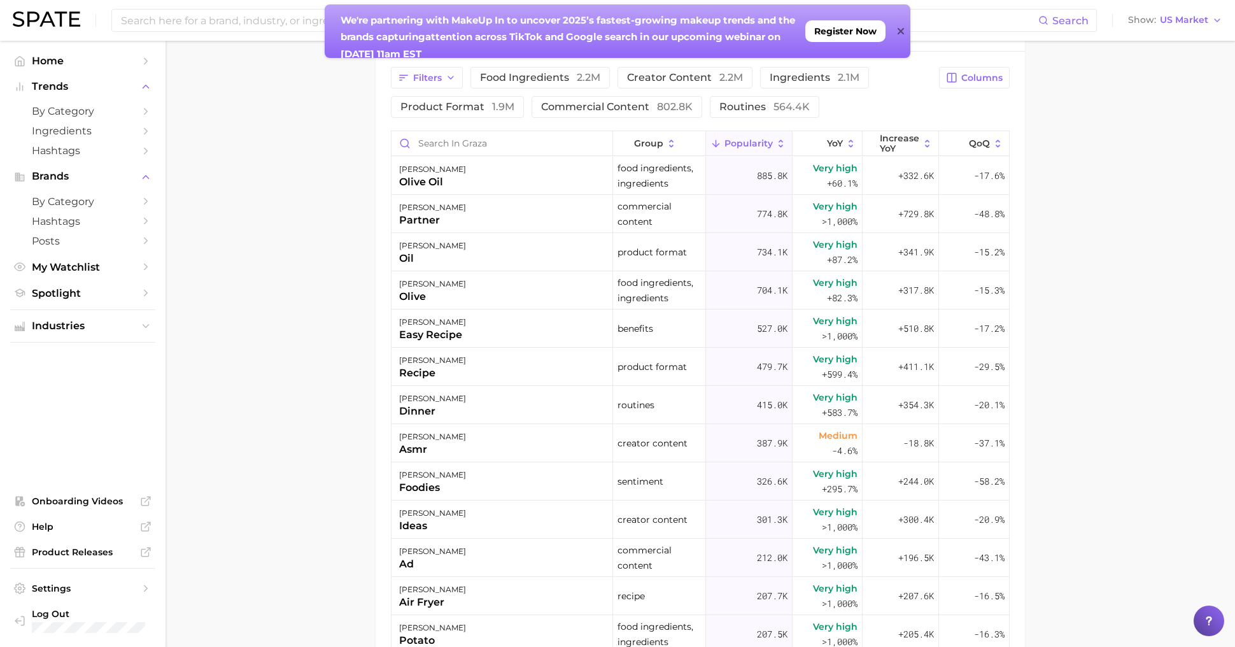
scroll to position [479, 0]
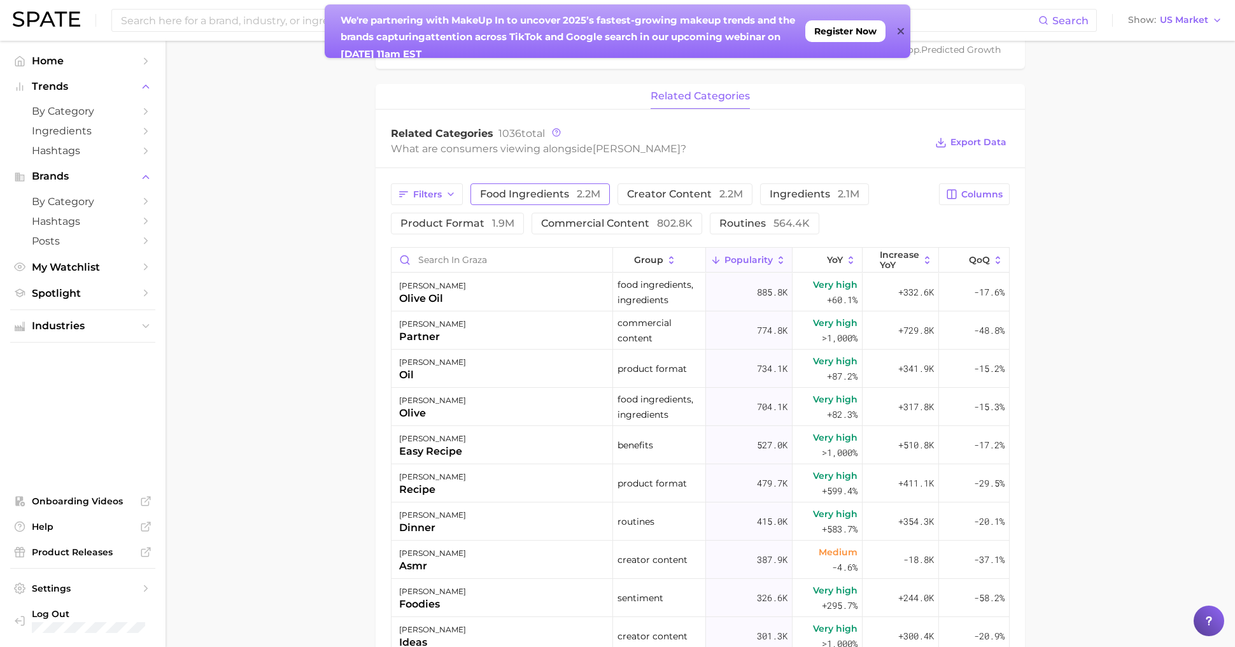
click at [551, 199] on span "food ingredients 2.2m" at bounding box center [540, 194] width 120 height 10
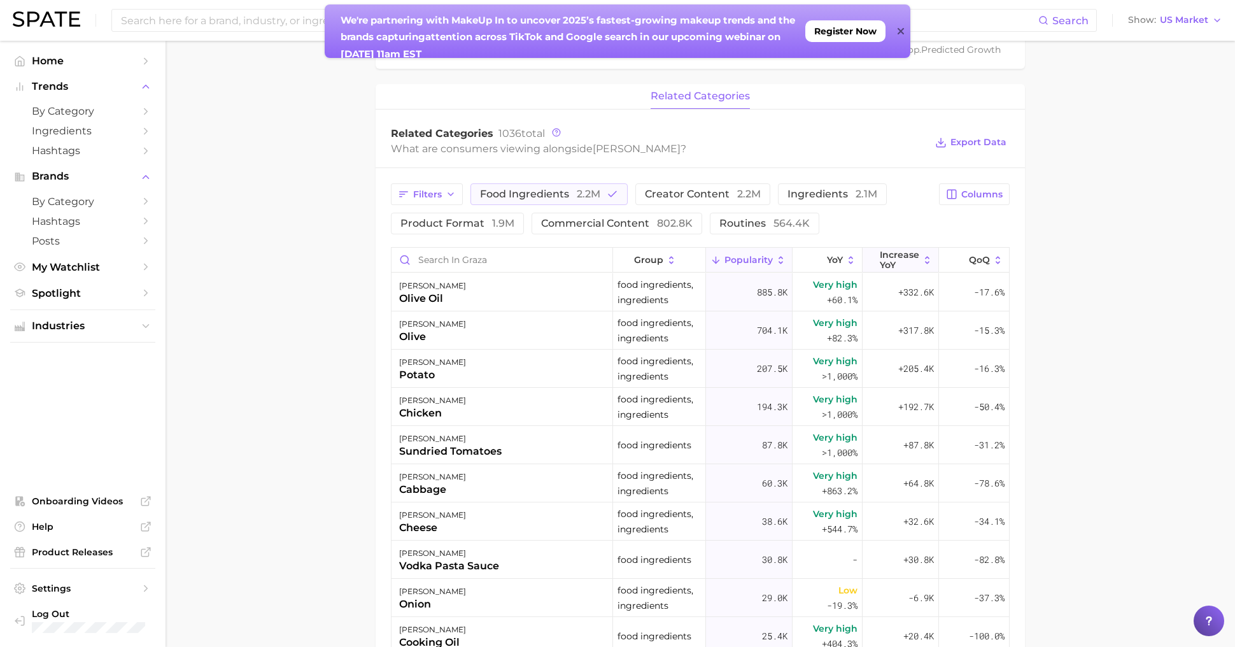
click at [896, 252] on span "Increase YoY" at bounding box center [899, 260] width 39 height 20
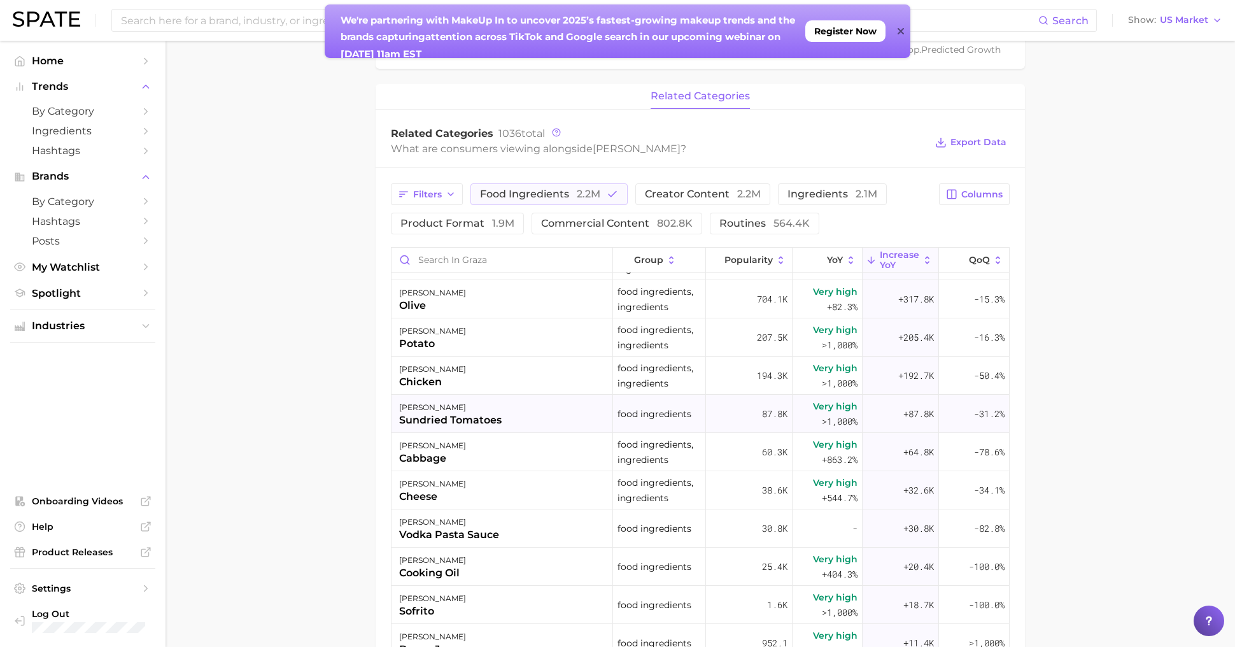
scroll to position [36, 0]
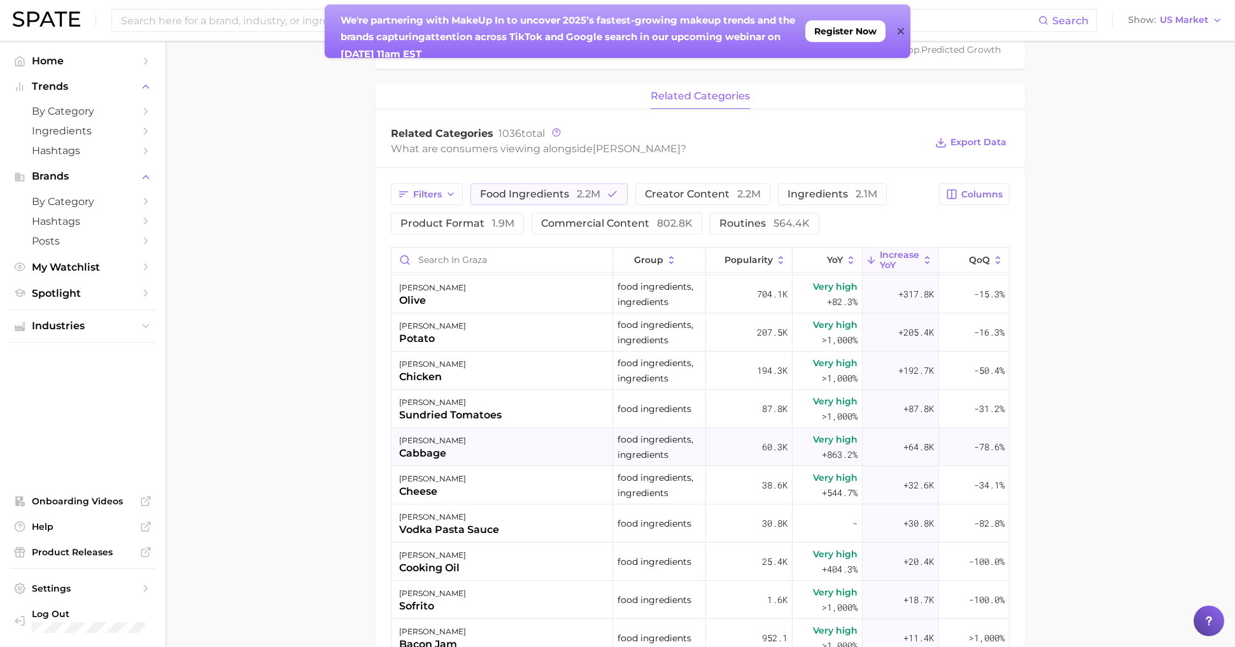
click at [597, 446] on div "[PERSON_NAME] cabbage" at bounding box center [503, 447] width 222 height 38
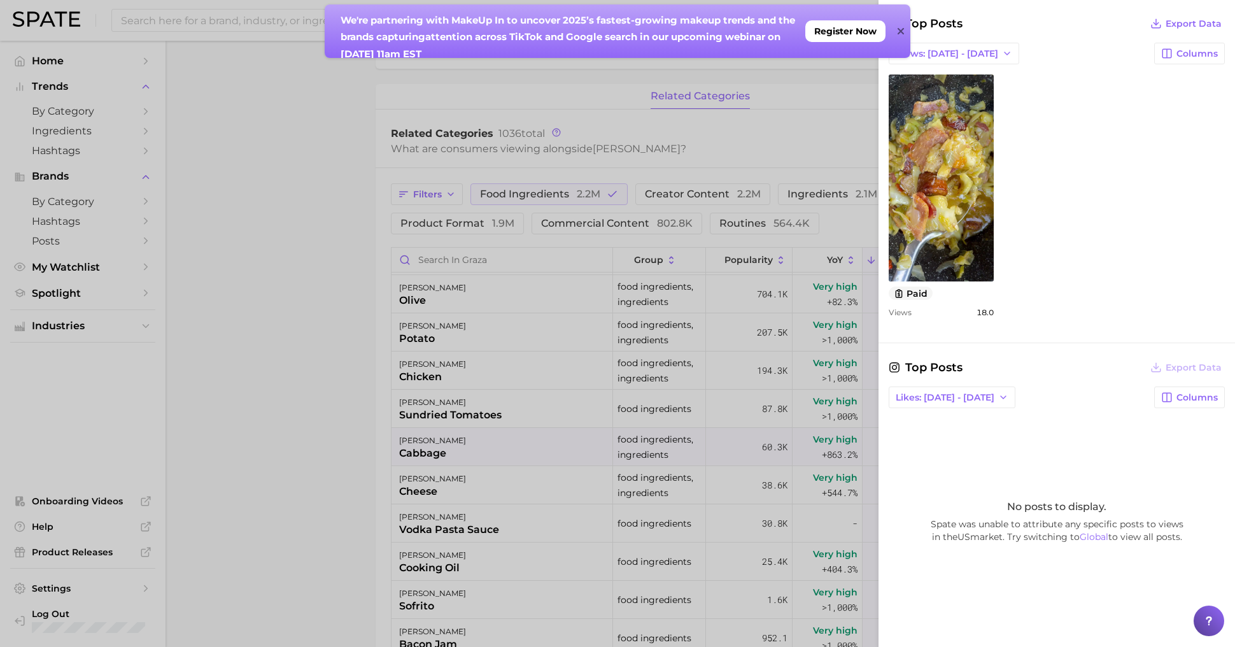
scroll to position [446, 0]
click at [945, 388] on button "Likes: [DATE] - [DATE]" at bounding box center [952, 399] width 127 height 22
click at [712, 432] on div at bounding box center [617, 323] width 1235 height 647
click at [668, 444] on div at bounding box center [617, 323] width 1235 height 647
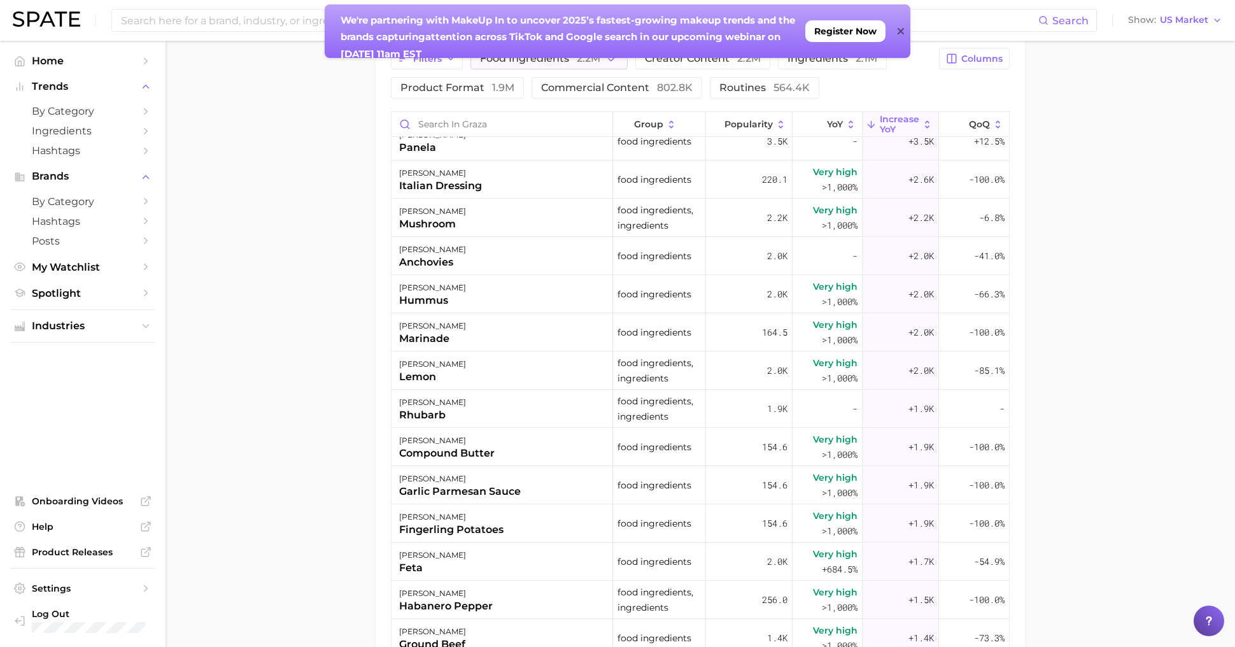
scroll to position [972, 0]
click at [64, 63] on span "Home" at bounding box center [83, 61] width 102 height 12
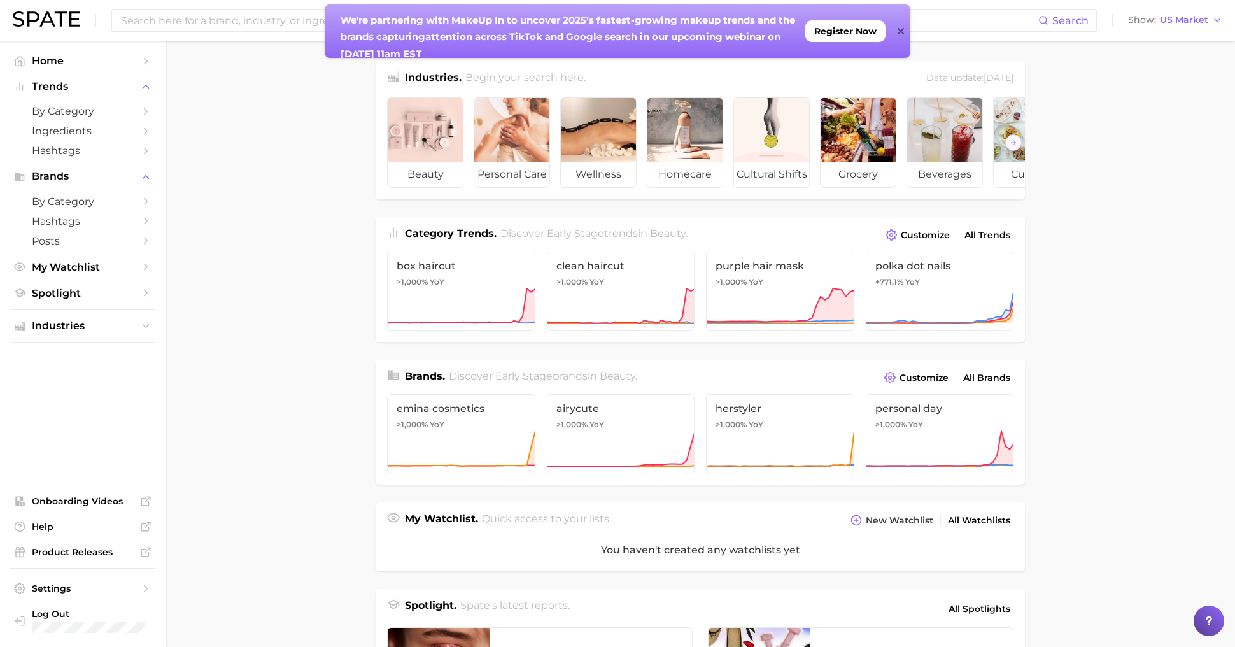
click at [50, 22] on img at bounding box center [46, 18] width 67 height 15
click at [60, 200] on span "by Category" at bounding box center [83, 201] width 102 height 12
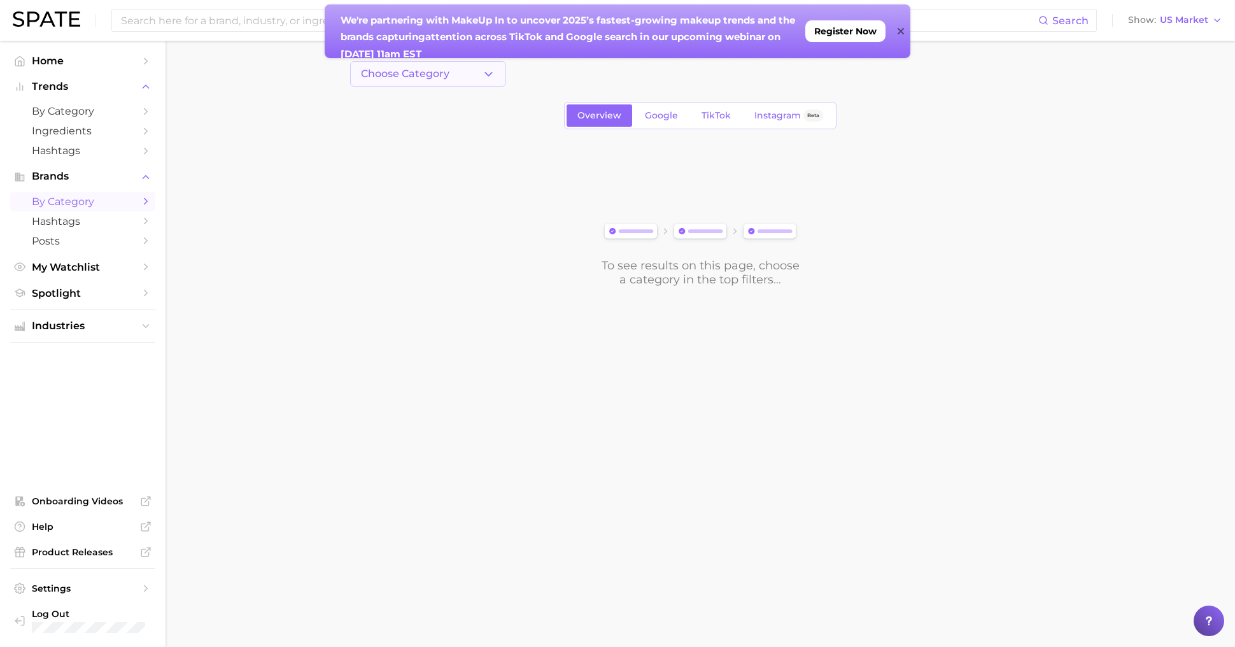
click at [415, 78] on span "Choose Category" at bounding box center [405, 73] width 89 height 11
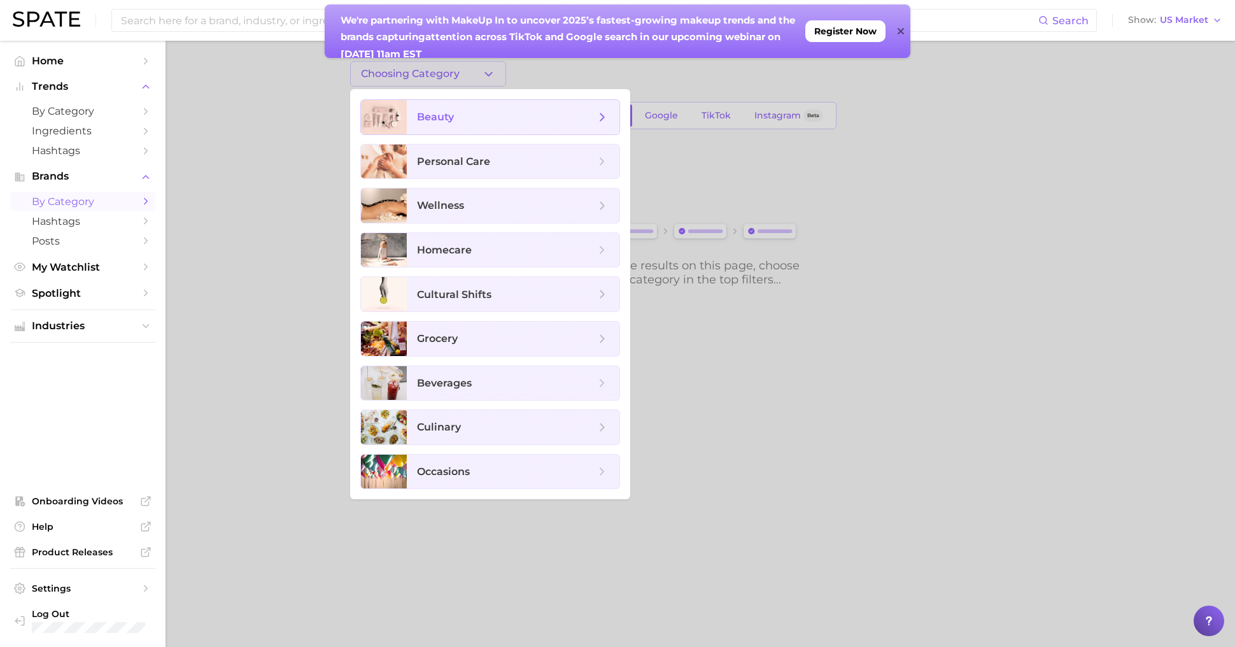
click at [433, 116] on span "beauty" at bounding box center [435, 117] width 37 height 12
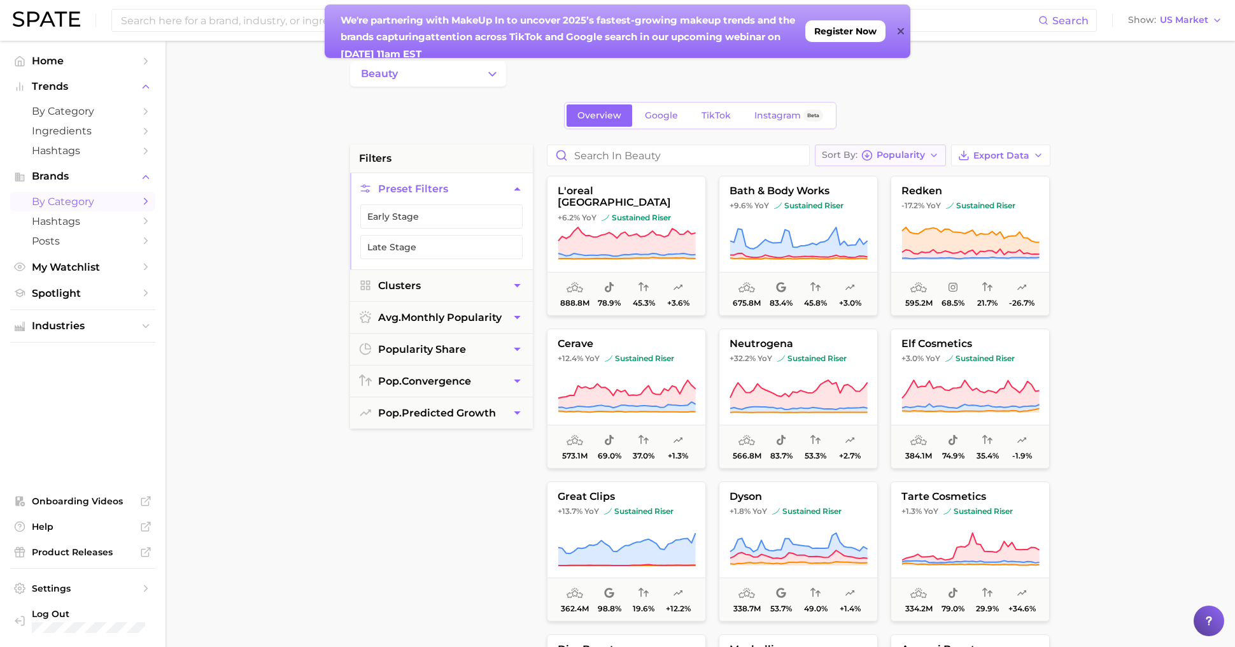
click at [890, 152] on span "Popularity" at bounding box center [901, 155] width 48 height 7
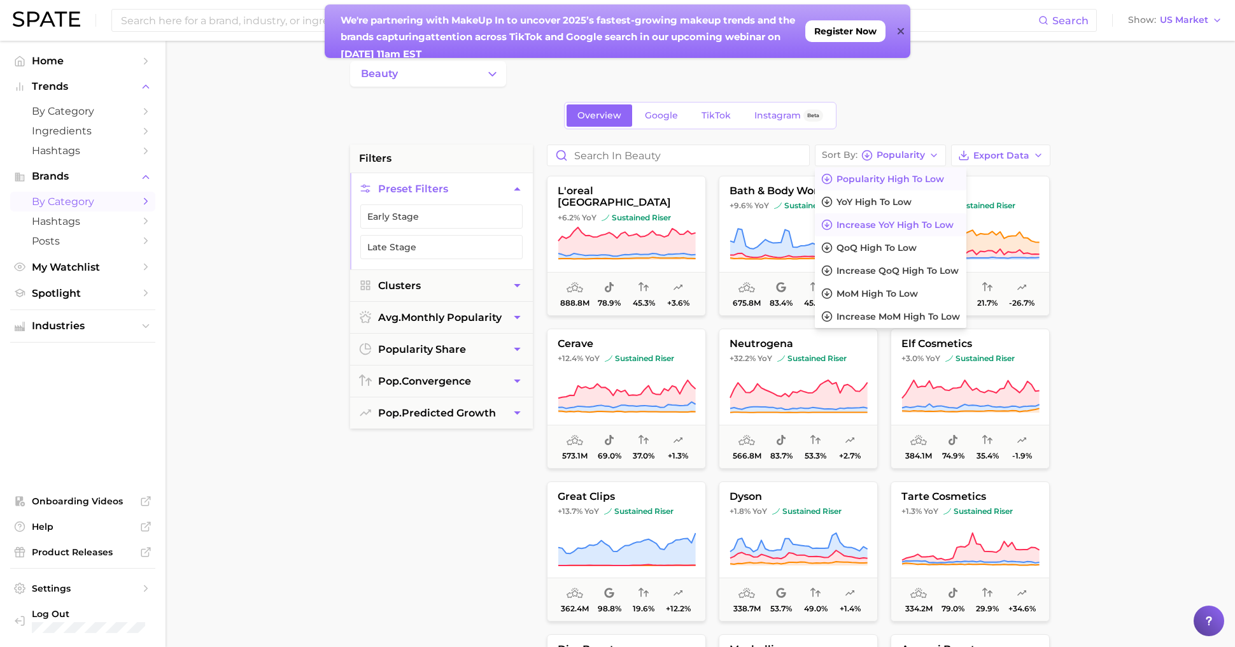
click at [883, 227] on span "Increase YoY high to low" at bounding box center [895, 225] width 117 height 11
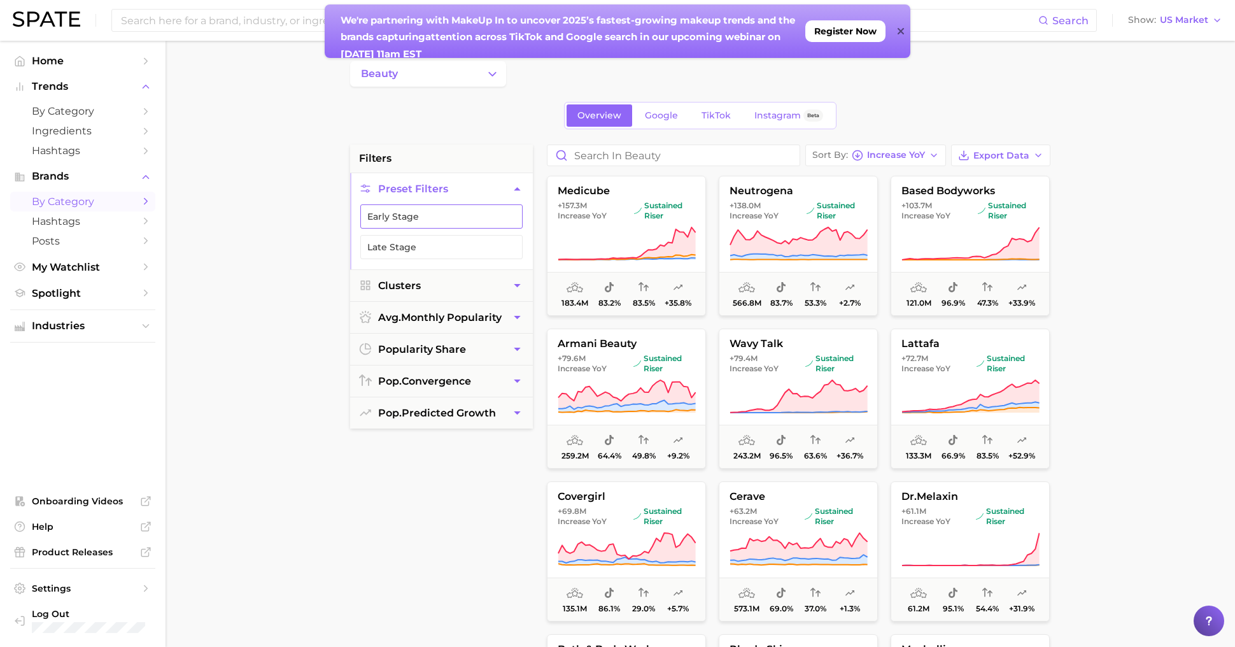
click at [460, 213] on button "Early Stage" at bounding box center [441, 216] width 162 height 24
